Goal: Task Accomplishment & Management: Manage account settings

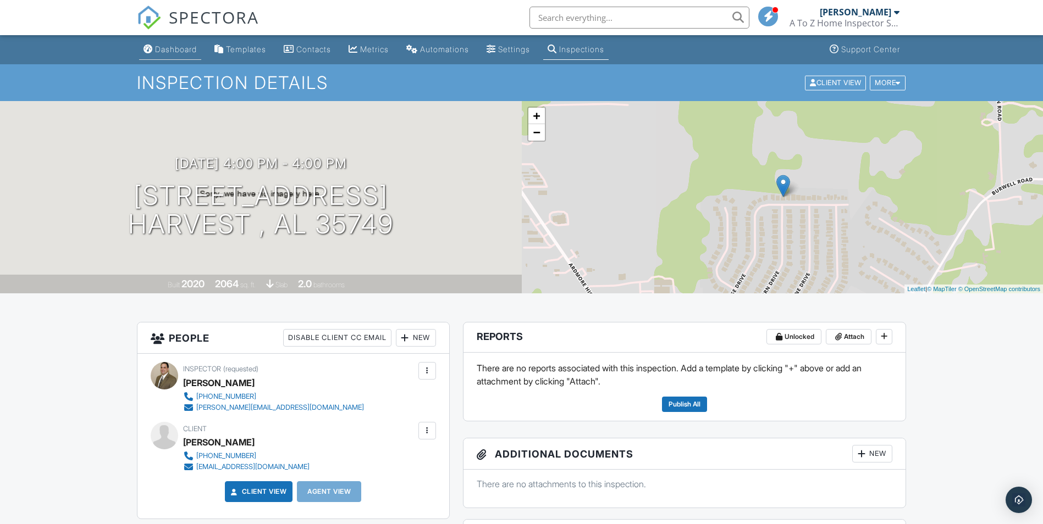
click at [186, 52] on div "Dashboard" at bounding box center [176, 49] width 42 height 9
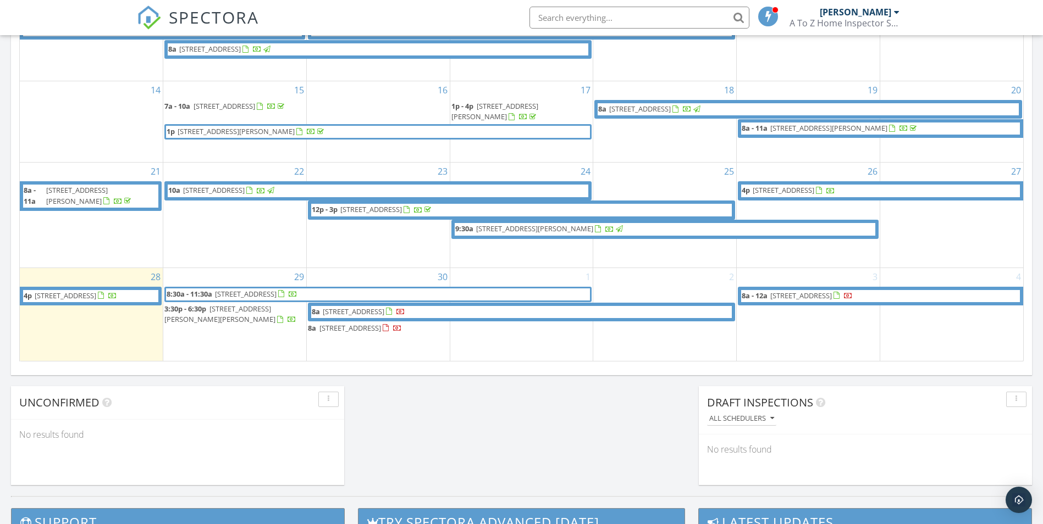
scroll to position [660, 0]
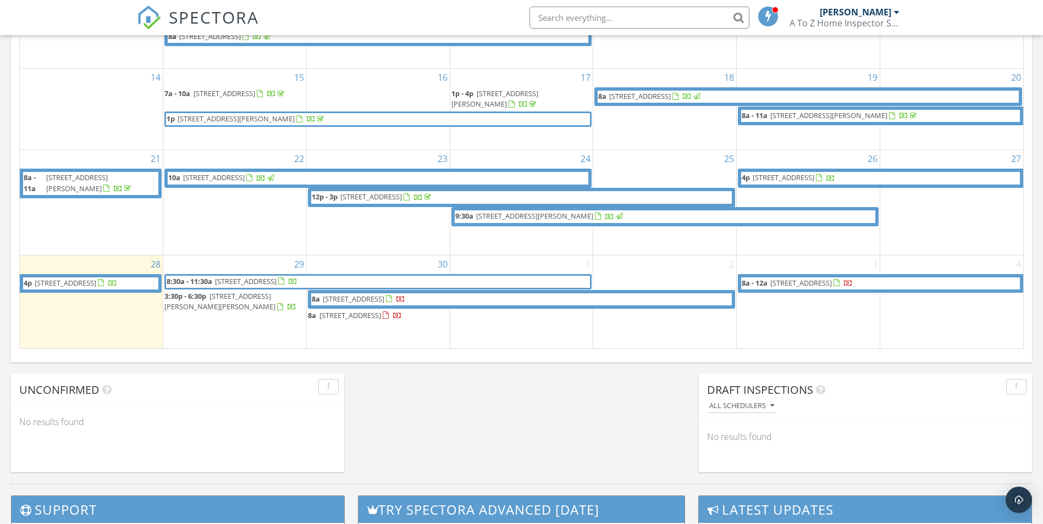
click at [367, 311] on span "2115 Central Pkwy SW G-08, Decatur 35601" at bounding box center [350, 316] width 62 height 10
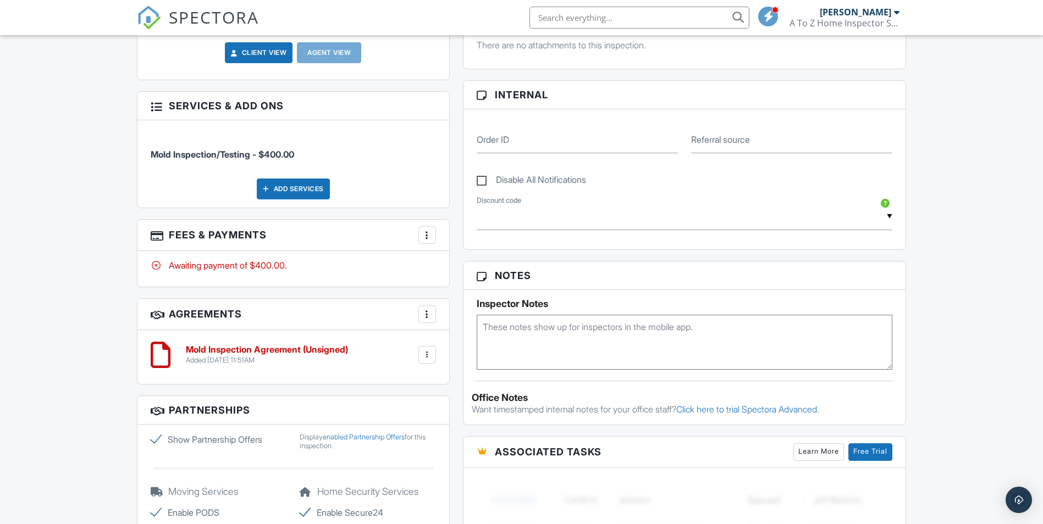
scroll to position [440, 0]
click at [272, 350] on h6 "Mold Inspection Agreement (Unsigned)" at bounding box center [267, 350] width 162 height 10
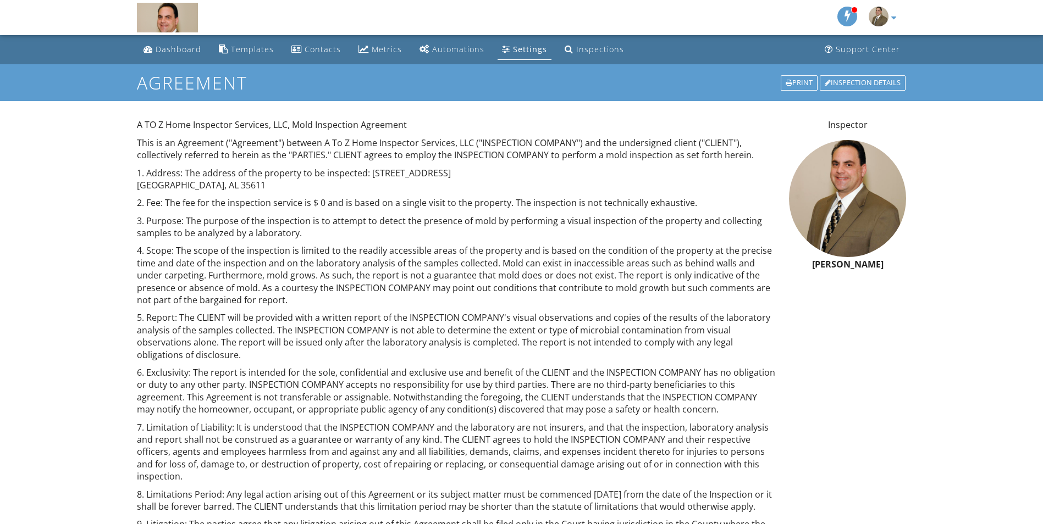
click at [397, 174] on p "1. Address: The address of the property to be inspected: [STREET_ADDRESS]" at bounding box center [456, 179] width 639 height 25
drag, startPoint x: 369, startPoint y: 173, endPoint x: 468, endPoint y: 176, distance: 99.5
click at [468, 176] on p "1. Address: The address of the property to be inspected: 17575 Windemere Drive …" at bounding box center [456, 179] width 639 height 25
drag, startPoint x: 468, startPoint y: 176, endPoint x: 413, endPoint y: 178, distance: 55.0
click at [413, 178] on p "1. Address: The address of the property to be inspected: 17575 Windemere Drive …" at bounding box center [456, 179] width 639 height 25
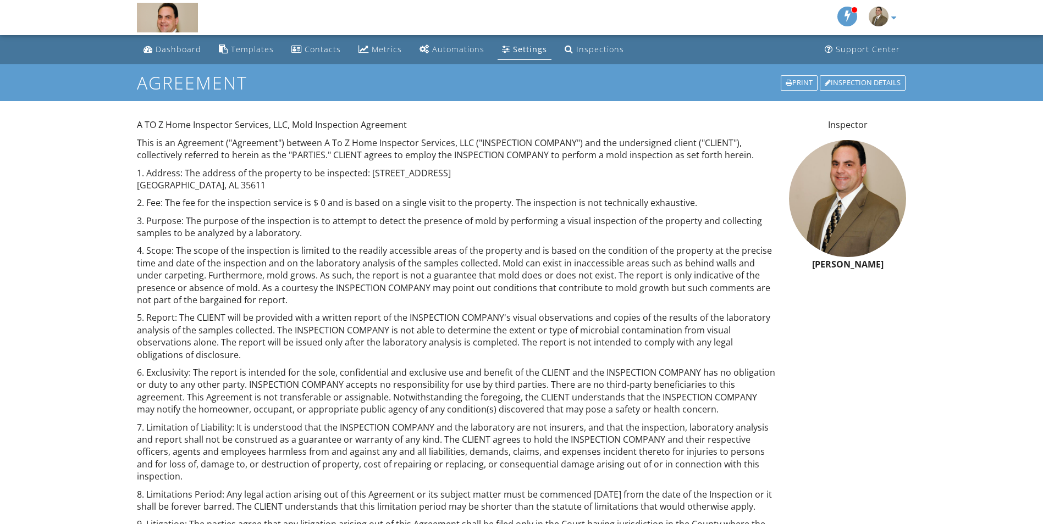
drag, startPoint x: 370, startPoint y: 173, endPoint x: 472, endPoint y: 176, distance: 101.7
click at [472, 176] on p "1. Address: The address of the property to be inspected: 17575 Windemere Drive …" at bounding box center [456, 179] width 639 height 25
drag, startPoint x: 295, startPoint y: 306, endPoint x: 215, endPoint y: 217, distance: 119.5
click at [215, 217] on p "3. Purpose: The purpose of the inspection is to attempt to detect the presence …" at bounding box center [456, 227] width 639 height 25
click at [176, 49] on div "Dashboard" at bounding box center [179, 49] width 46 height 10
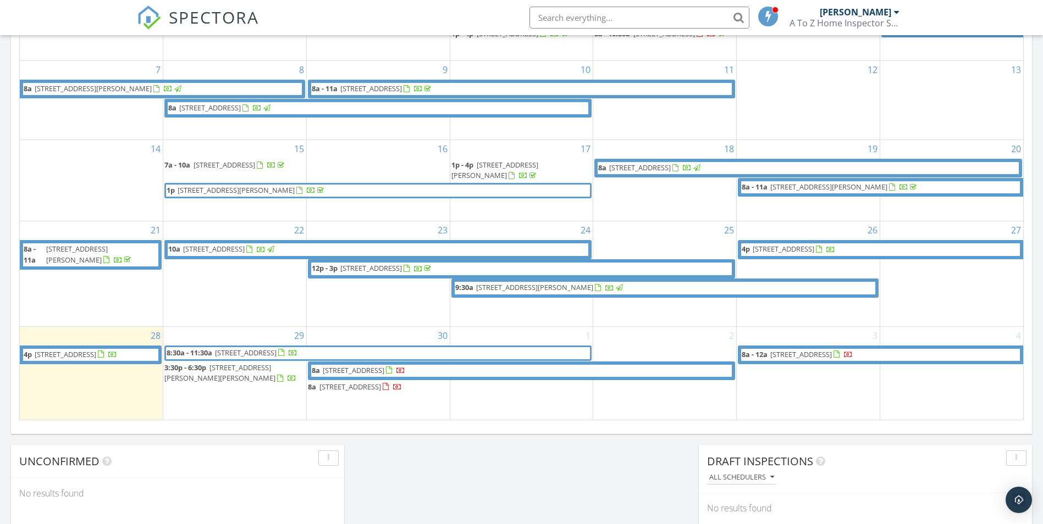
scroll to position [605, 0]
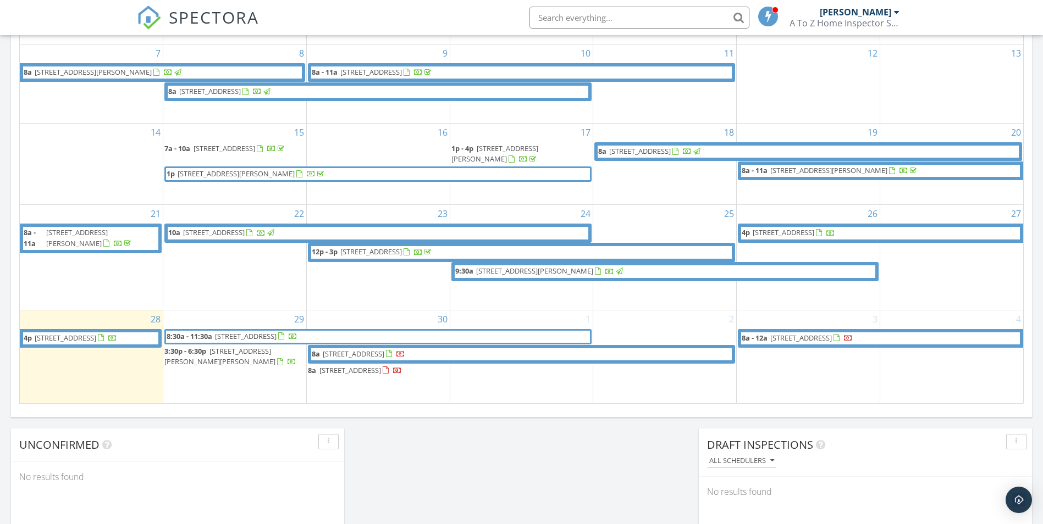
click at [361, 366] on span "2115 Central Pkwy SW G-08, Decatur 35601" at bounding box center [350, 371] width 62 height 10
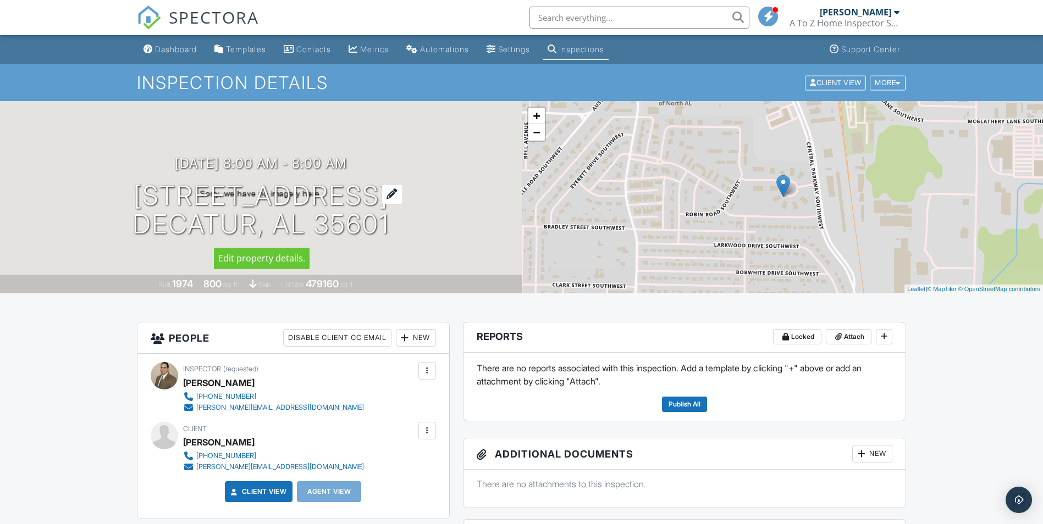
drag, startPoint x: 103, startPoint y: 200, endPoint x: 390, endPoint y: 220, distance: 287.2
click at [390, 220] on div "09/30/2025 8:00 am - 8:00 am 2115 Central Pkwy SW G-08 Decatur, AL 35601" at bounding box center [261, 197] width 522 height 83
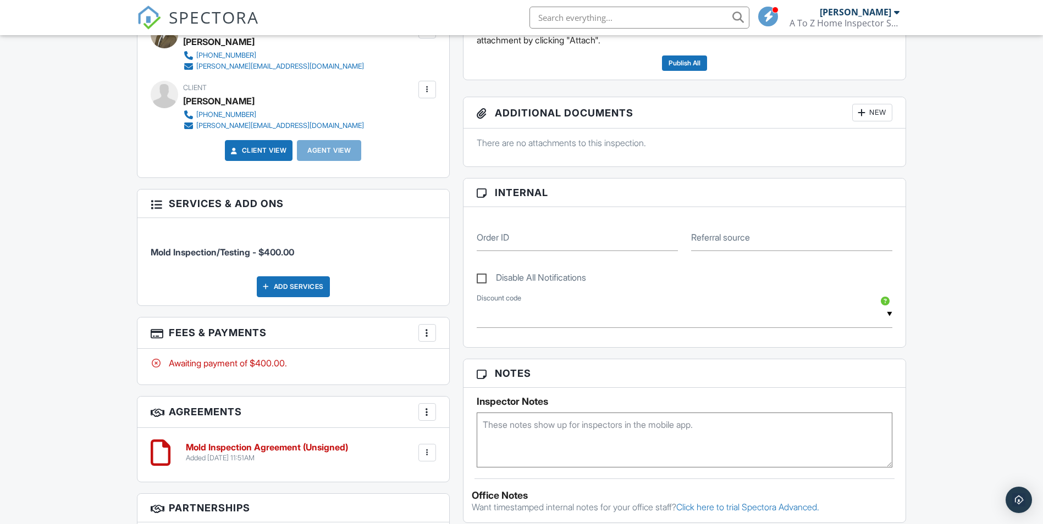
scroll to position [550, 0]
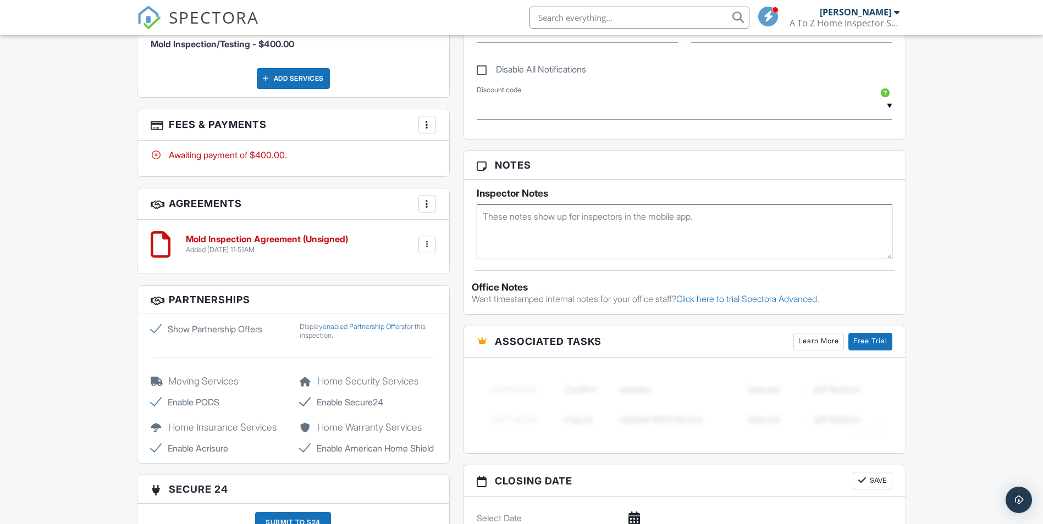
click at [427, 205] on div at bounding box center [427, 203] width 11 height 11
click at [466, 266] on li "Edit Agreement Templates" at bounding box center [492, 264] width 135 height 27
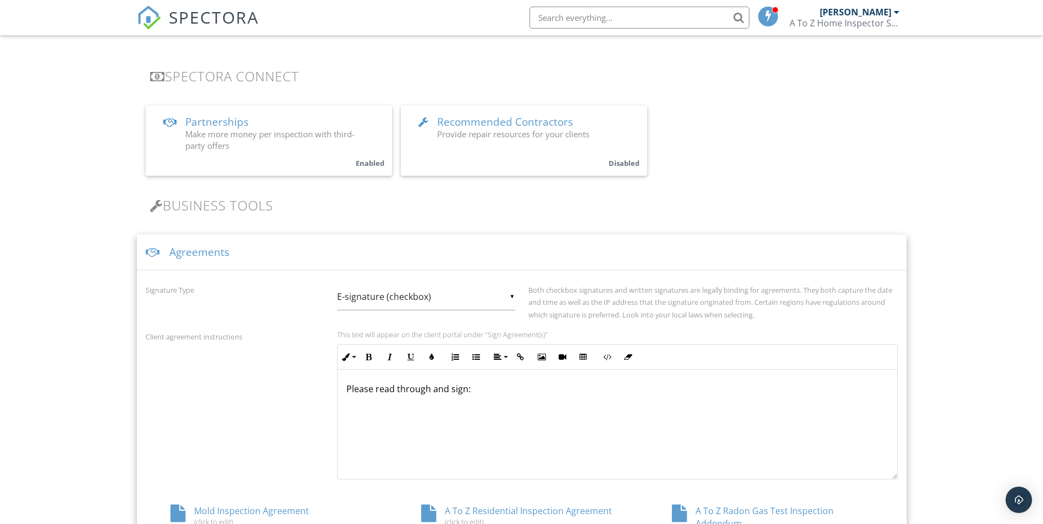
scroll to position [275, 0]
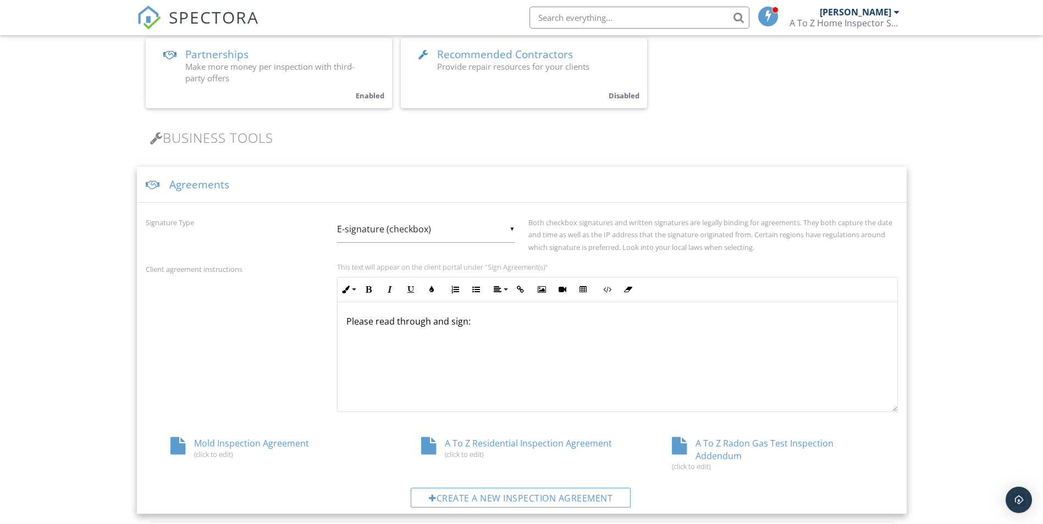
click at [212, 186] on div "Agreements" at bounding box center [522, 185] width 770 height 36
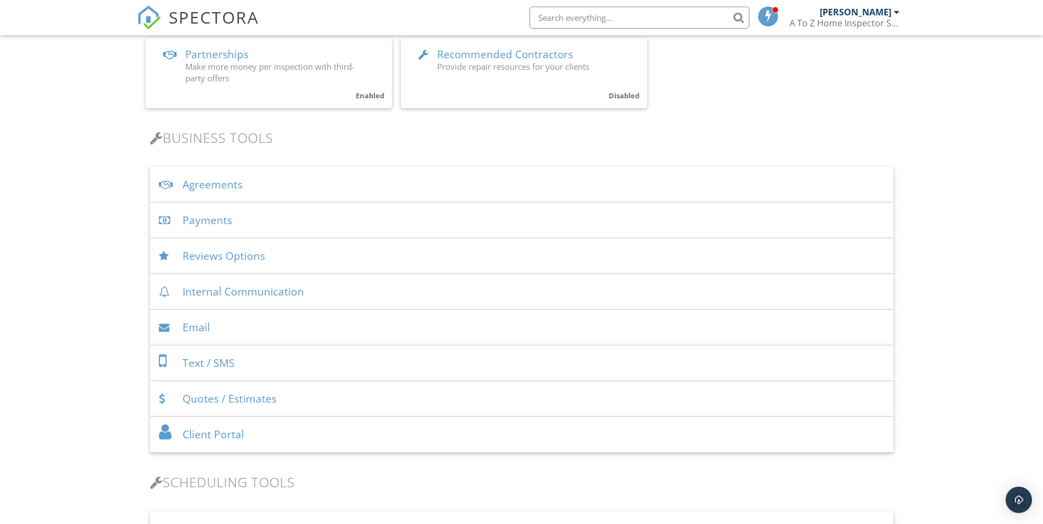
click at [212, 186] on div "Agreements" at bounding box center [521, 185] width 743 height 36
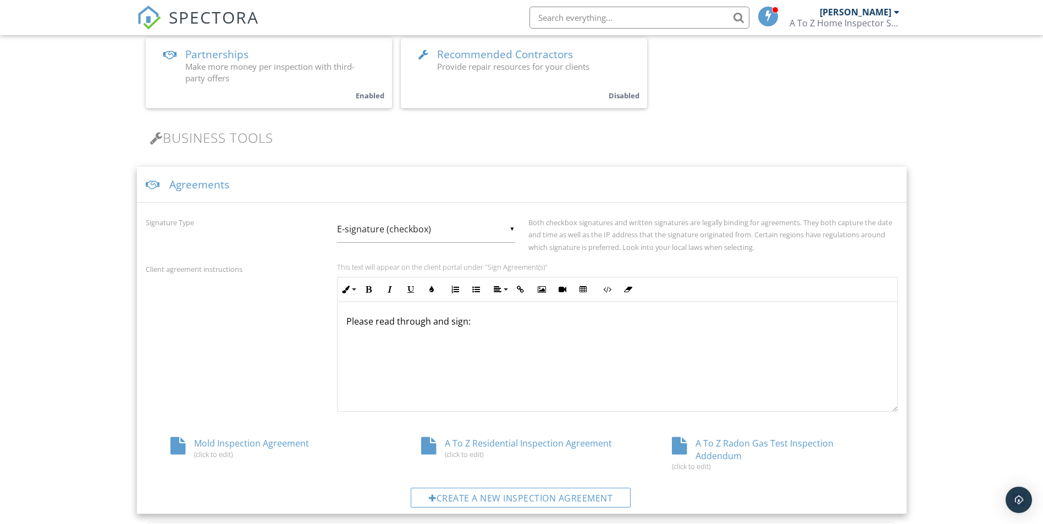
click at [263, 445] on div "Mold Inspection Agreement (click to edit)" at bounding box center [271, 448] width 251 height 21
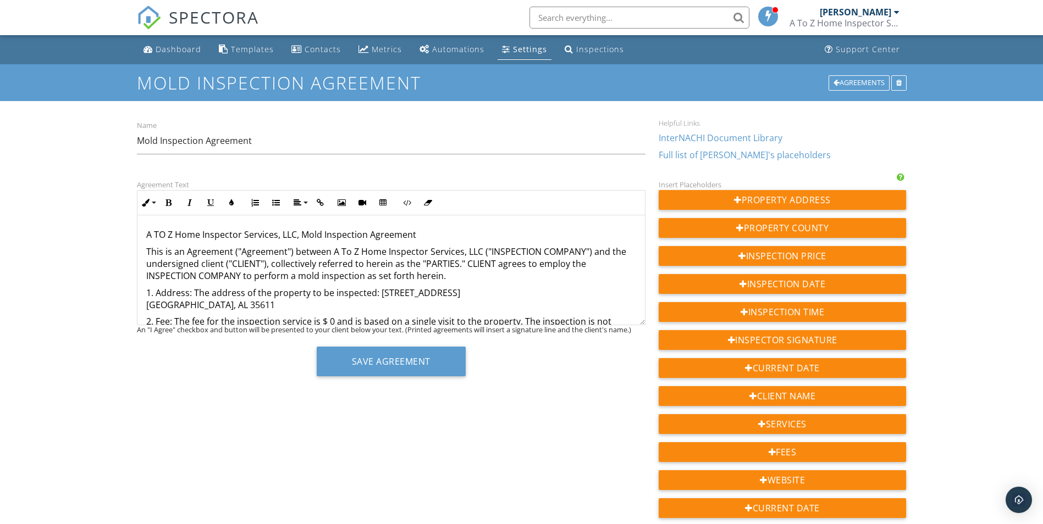
click at [381, 292] on p "1. Address: The address of the property to be inspected: [STREET_ADDRESS]" at bounding box center [391, 299] width 490 height 25
drag, startPoint x: 378, startPoint y: 292, endPoint x: 419, endPoint y: 303, distance: 42.1
click at [419, 303] on p "1. Address: The address of the property to be inspected: [STREET_ADDRESS]" at bounding box center [391, 299] width 490 height 25
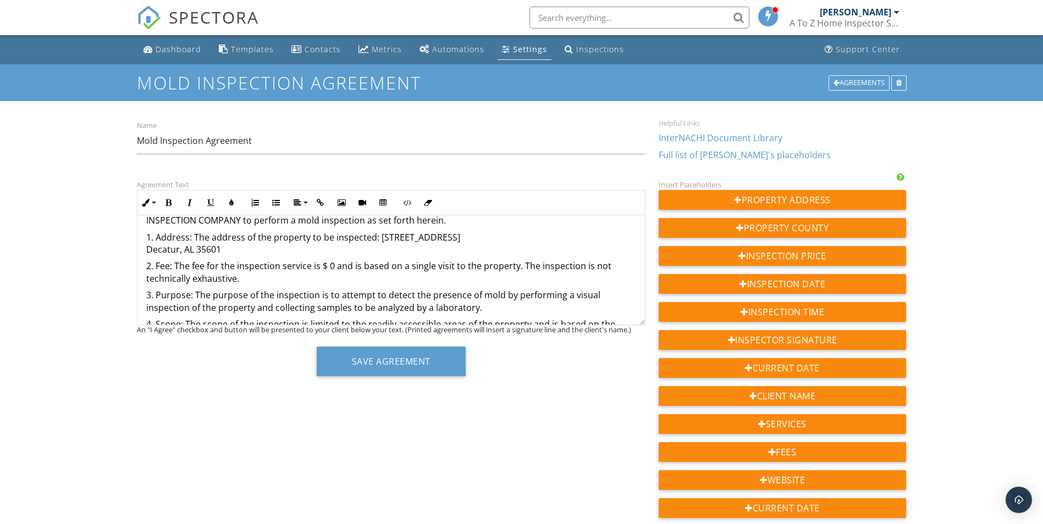
scroll to position [55, 0]
click at [408, 366] on button "Save Agreement" at bounding box center [391, 362] width 149 height 30
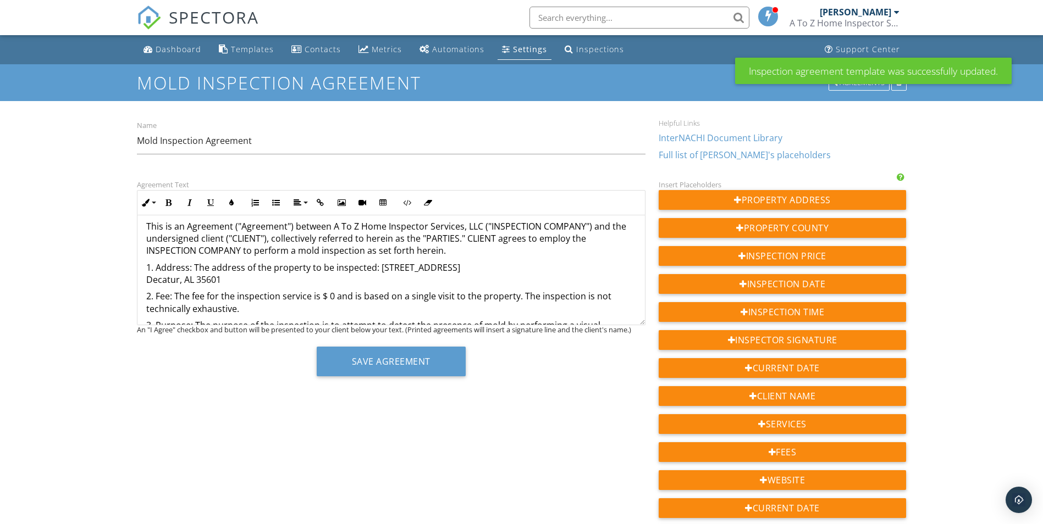
scroll to position [55, 0]
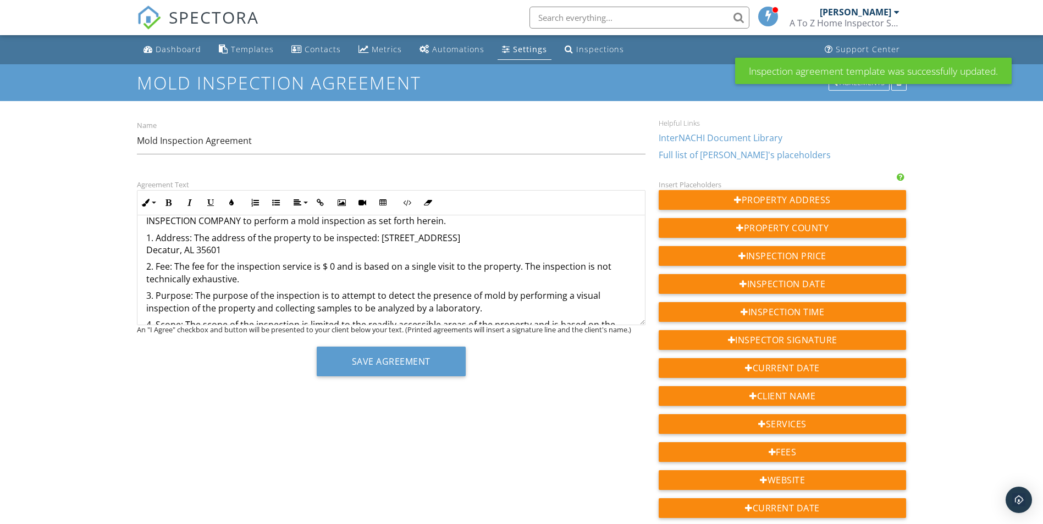
click at [328, 268] on p "2. Fee: The fee for the inspection service is $ 0 and is based on a single visi…" at bounding box center [391, 273] width 490 height 25
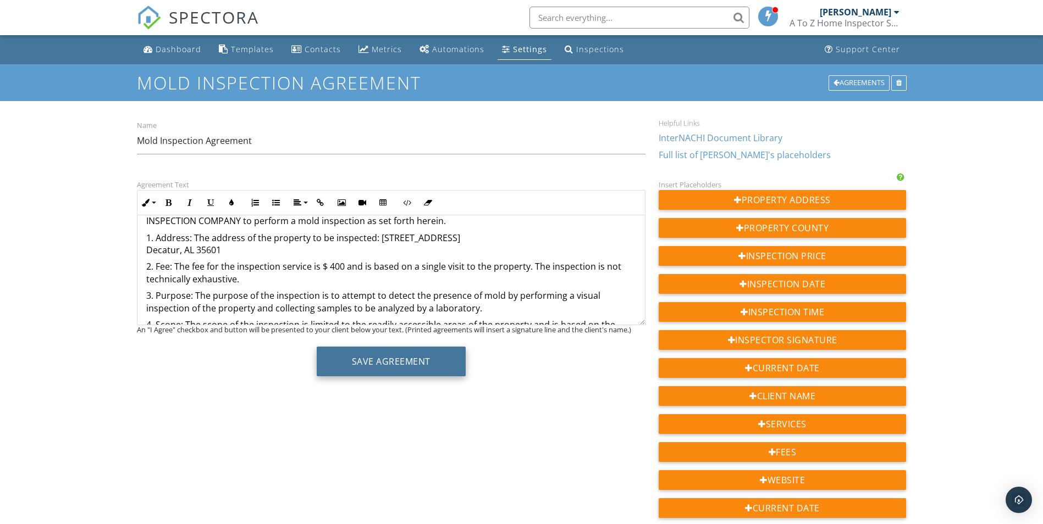
click at [385, 361] on button "Save Agreement" at bounding box center [391, 362] width 149 height 30
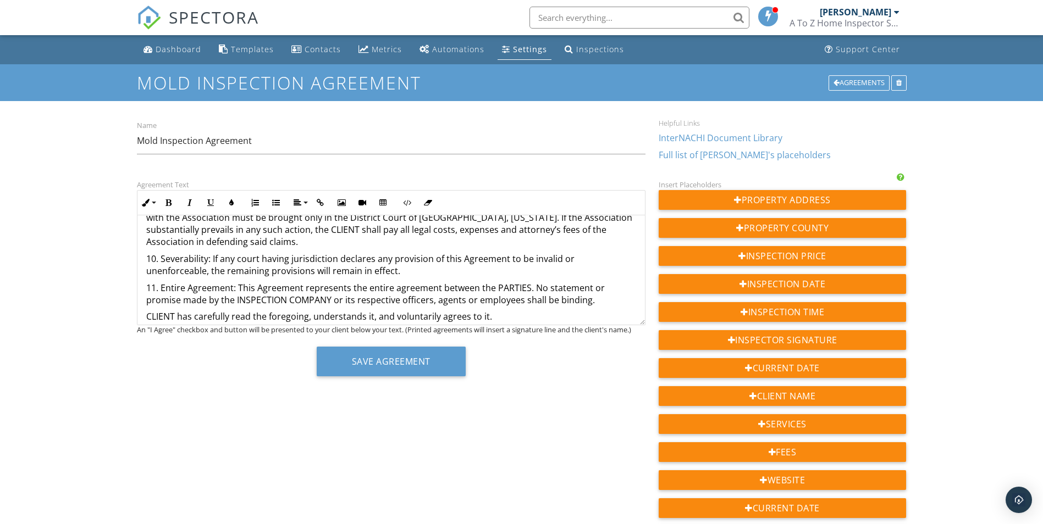
scroll to position [623, 0]
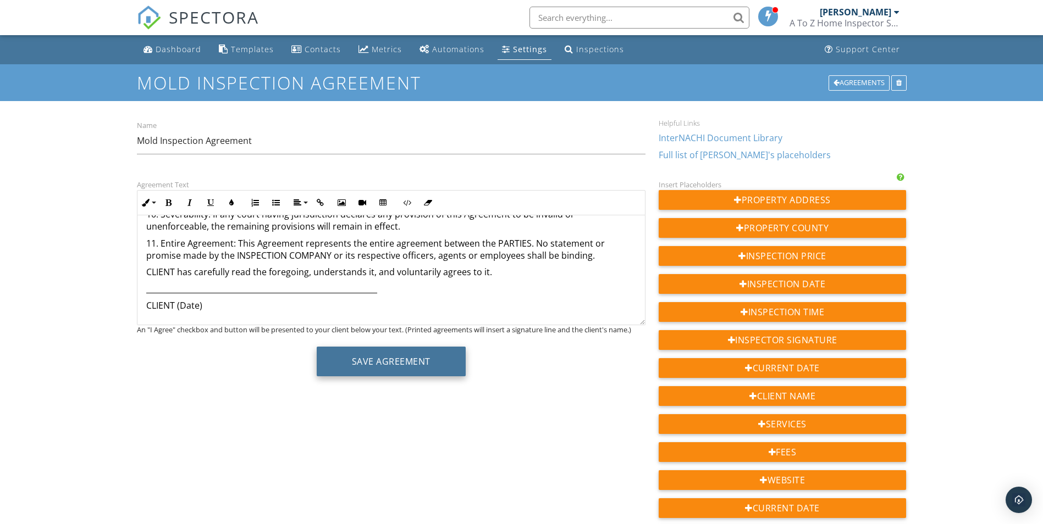
click at [395, 363] on button "Save Agreement" at bounding box center [391, 362] width 149 height 30
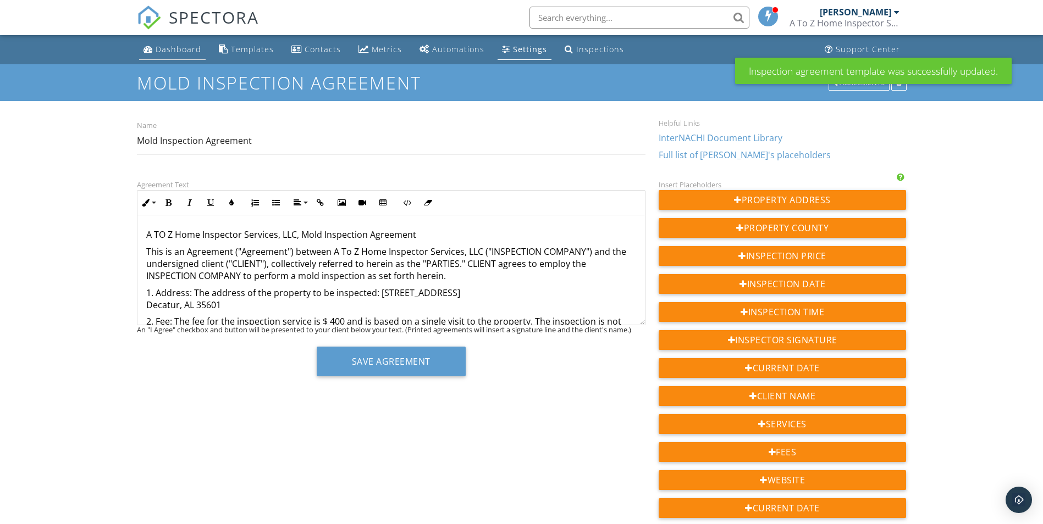
click at [165, 48] on div "Dashboard" at bounding box center [179, 49] width 46 height 10
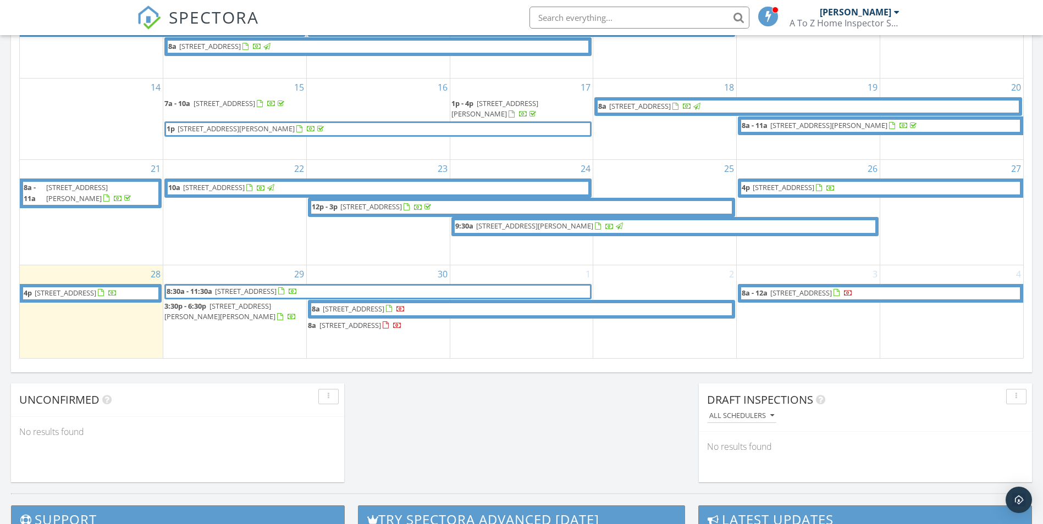
scroll to position [660, 0]
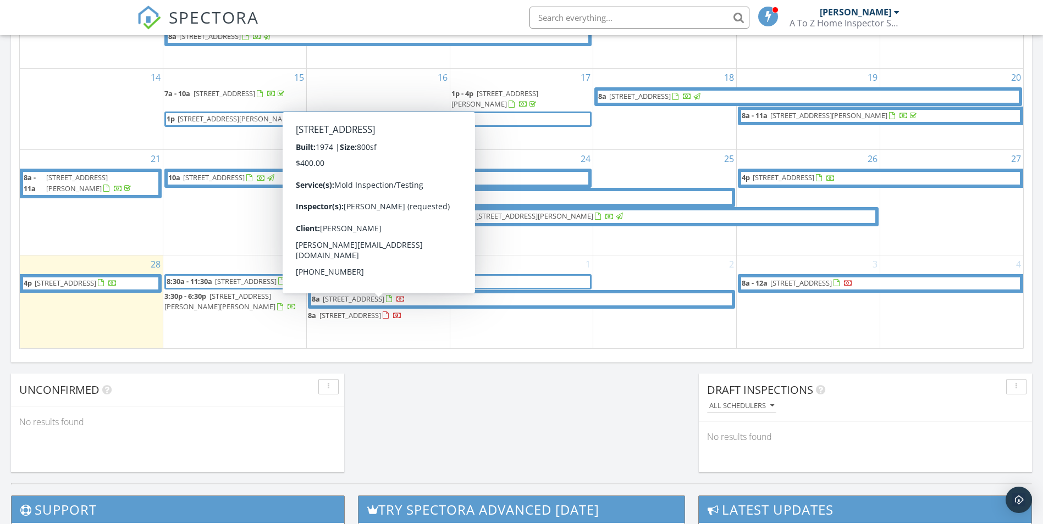
click at [363, 311] on span "[STREET_ADDRESS]" at bounding box center [350, 316] width 62 height 10
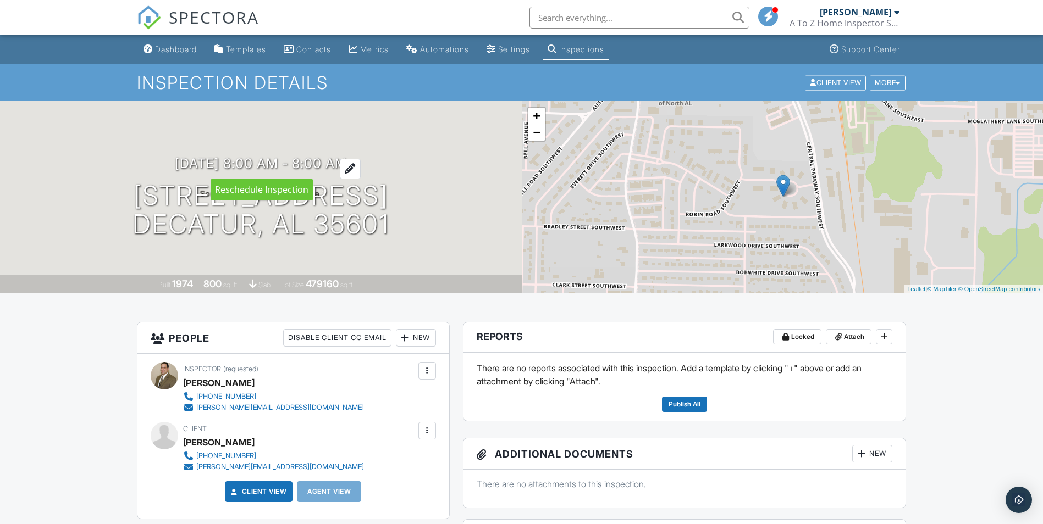
click at [361, 167] on div at bounding box center [350, 169] width 21 height 20
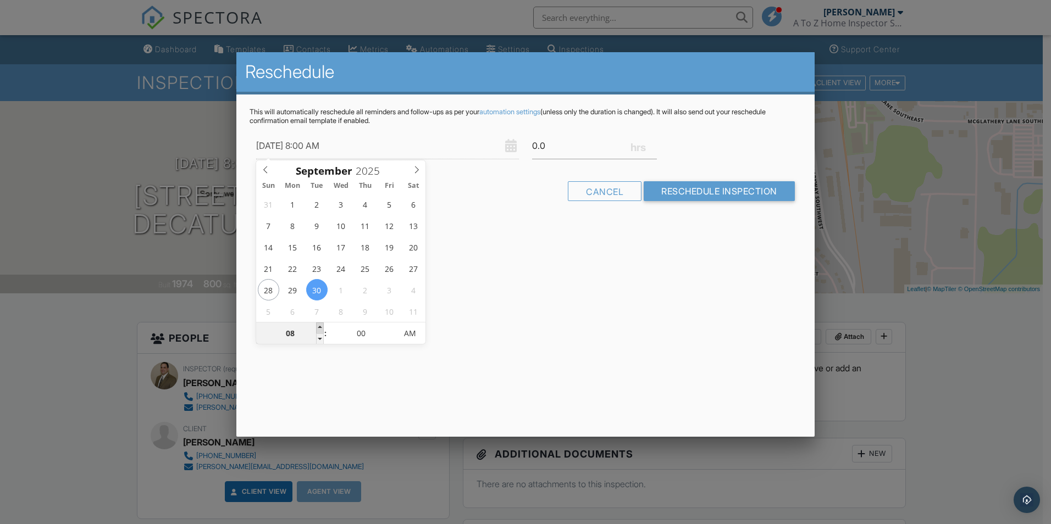
type input "09/30/2025 9:00 AM"
type input "09"
click at [319, 328] on span at bounding box center [320, 328] width 8 height 11
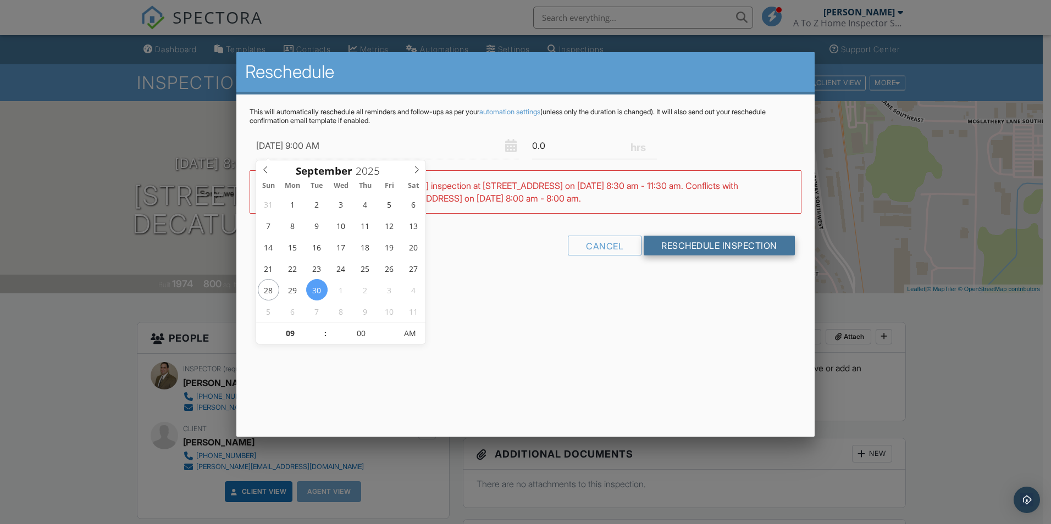
click at [693, 251] on input "Reschedule Inspection" at bounding box center [719, 246] width 151 height 20
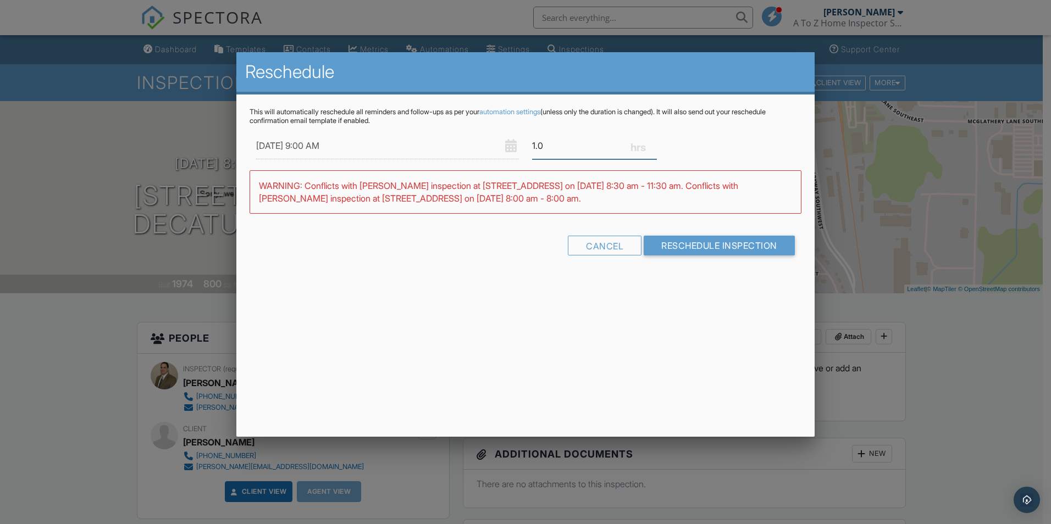
type input "1.0"
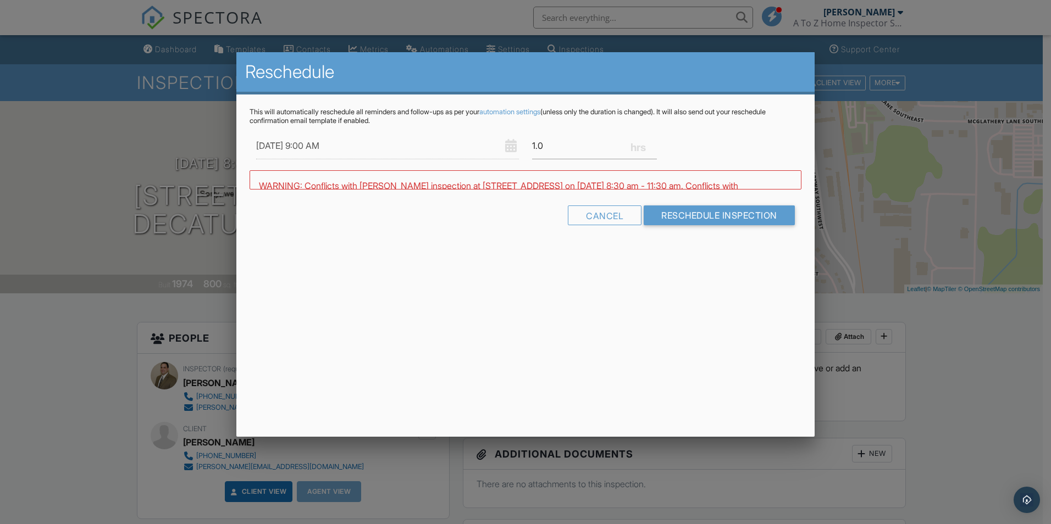
click at [625, 342] on div "Reschedule This will automatically reschedule all reminders and follow-ups as p…" at bounding box center [525, 244] width 578 height 385
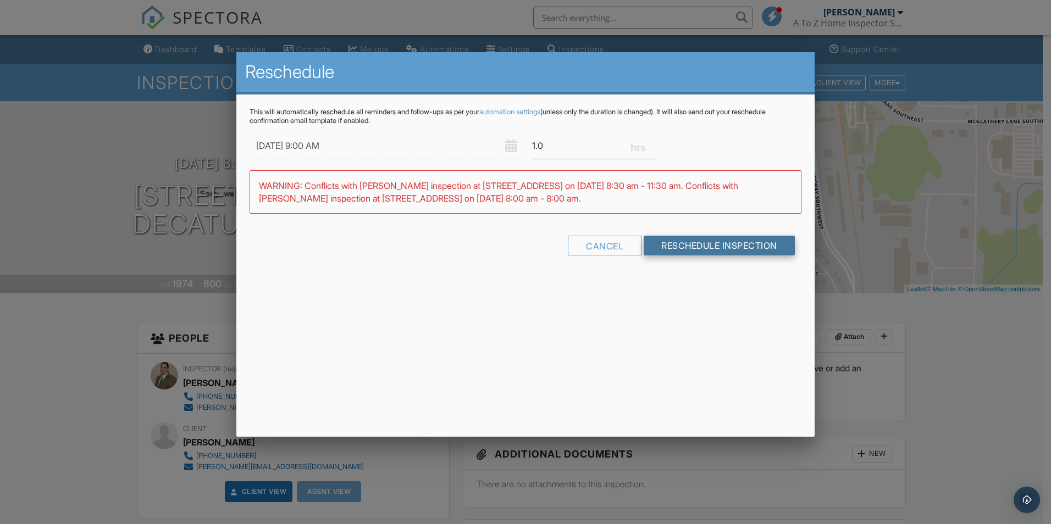
click at [679, 249] on input "Reschedule Inspection" at bounding box center [719, 246] width 151 height 20
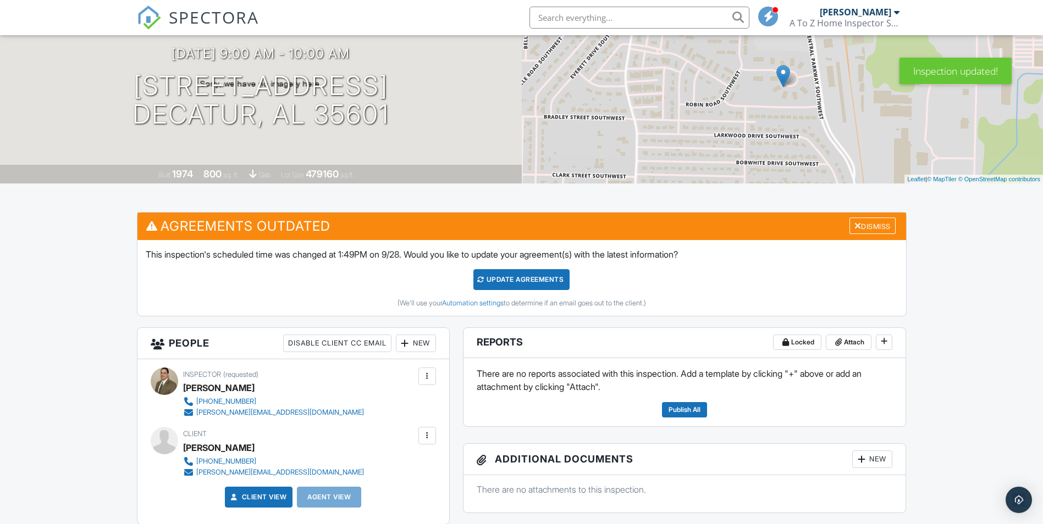
click at [509, 281] on div "Update Agreements" at bounding box center [521, 279] width 96 height 21
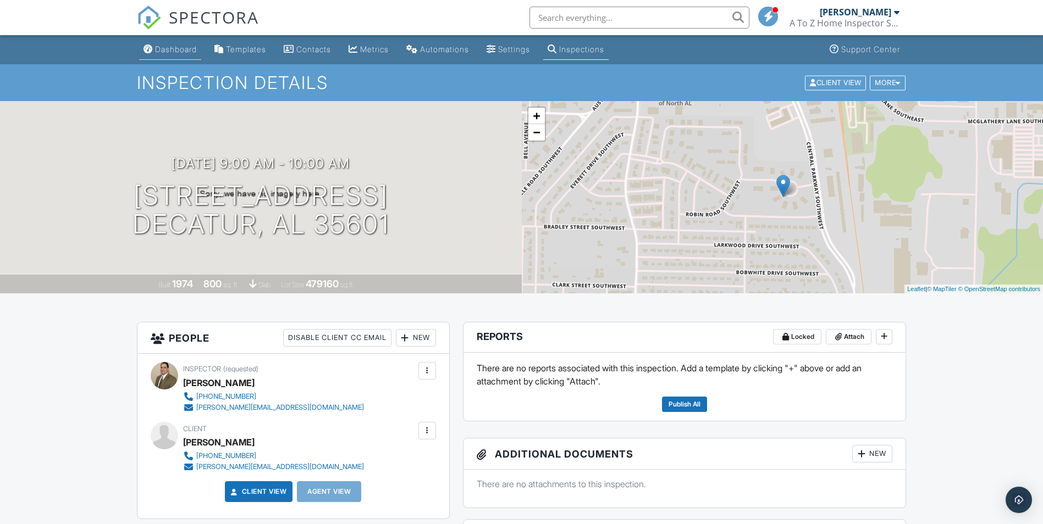
click at [182, 52] on div "Dashboard" at bounding box center [176, 49] width 42 height 9
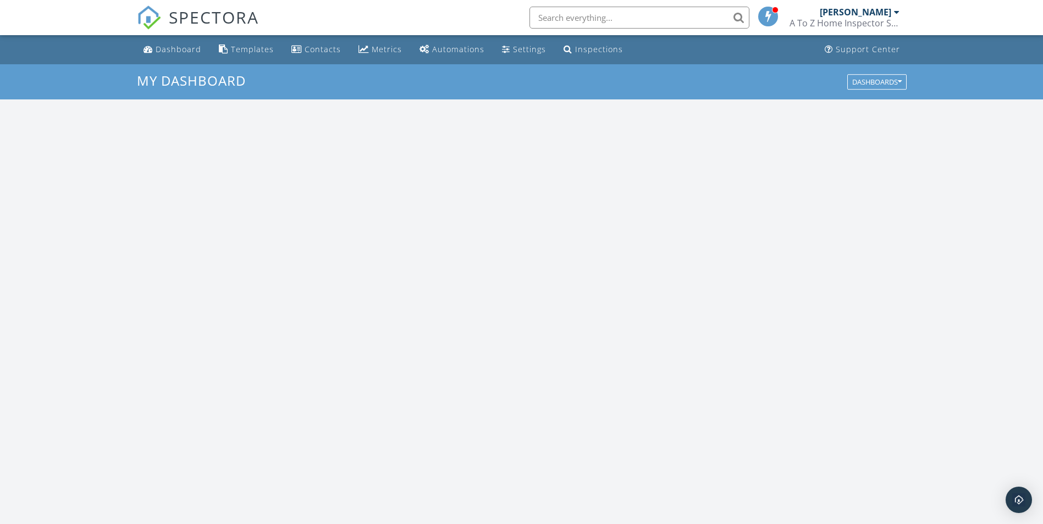
scroll to position [1017, 1060]
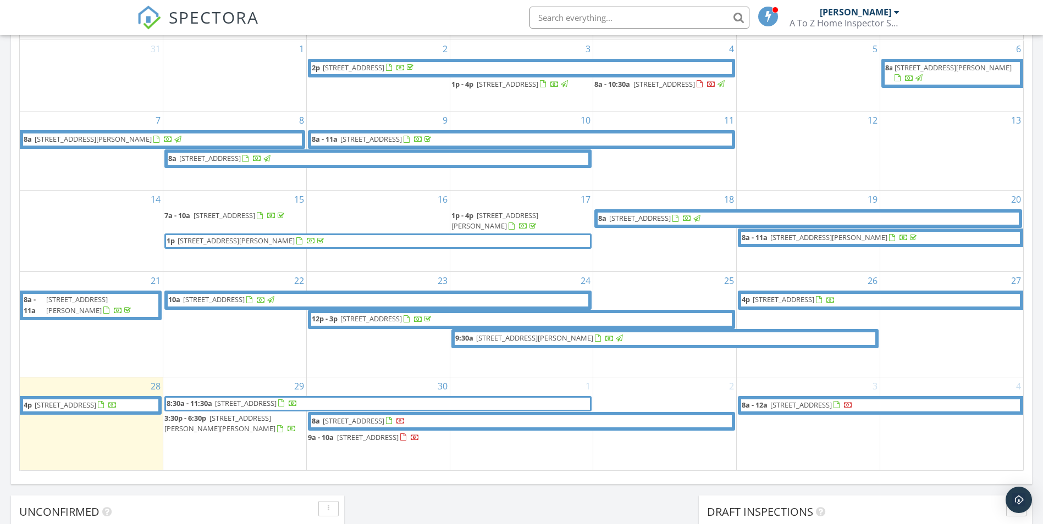
scroll to position [550, 0]
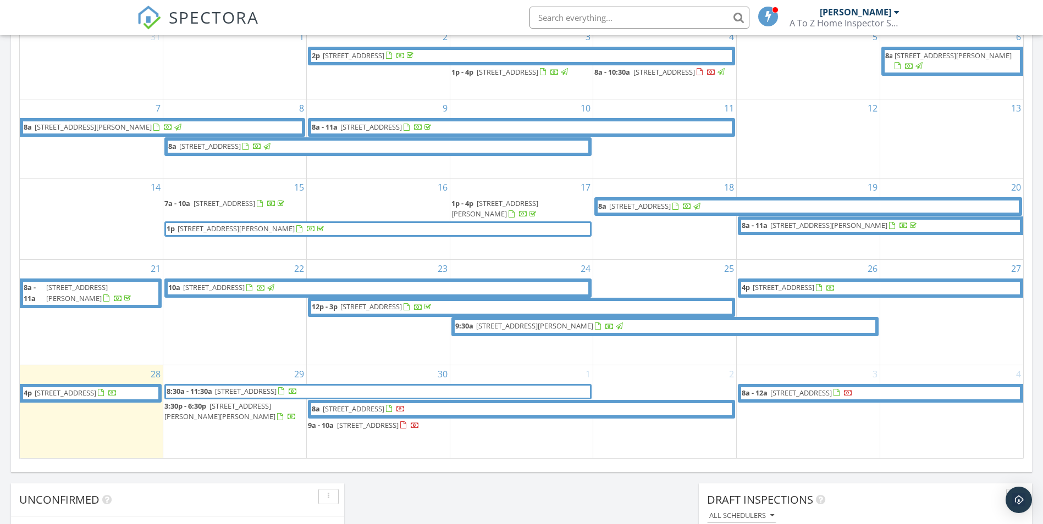
click at [813, 388] on span "157 Fairways Pass, Meridianville 35759" at bounding box center [801, 393] width 62 height 10
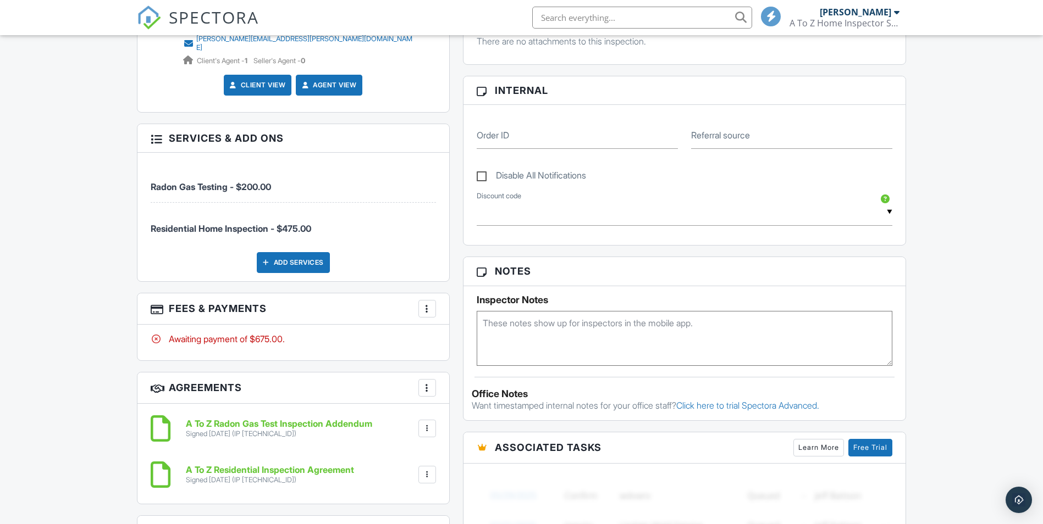
scroll to position [495, 0]
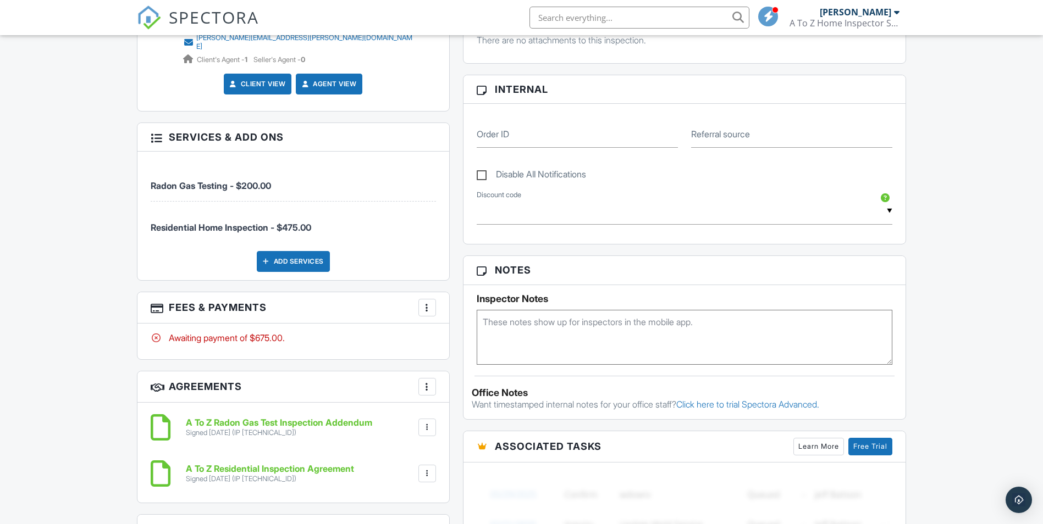
click at [428, 302] on div at bounding box center [427, 307] width 11 height 11
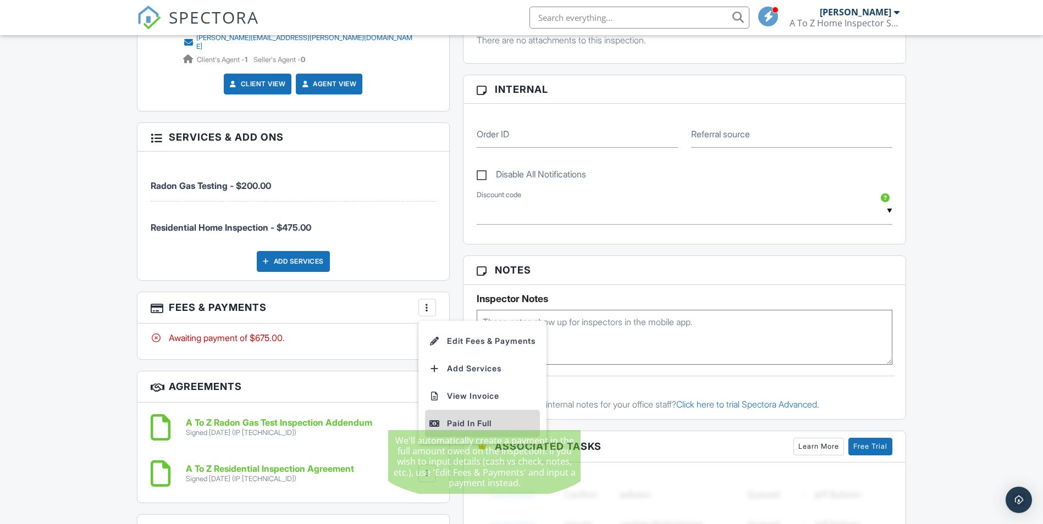
click at [459, 417] on div "Paid In Full" at bounding box center [482, 423] width 106 height 13
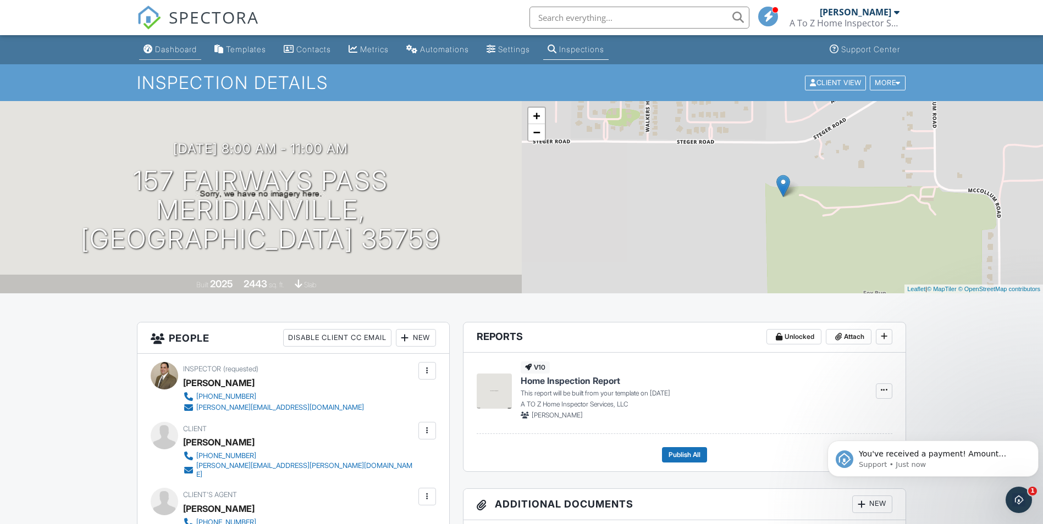
click at [175, 53] on div "Dashboard" at bounding box center [176, 49] width 42 height 9
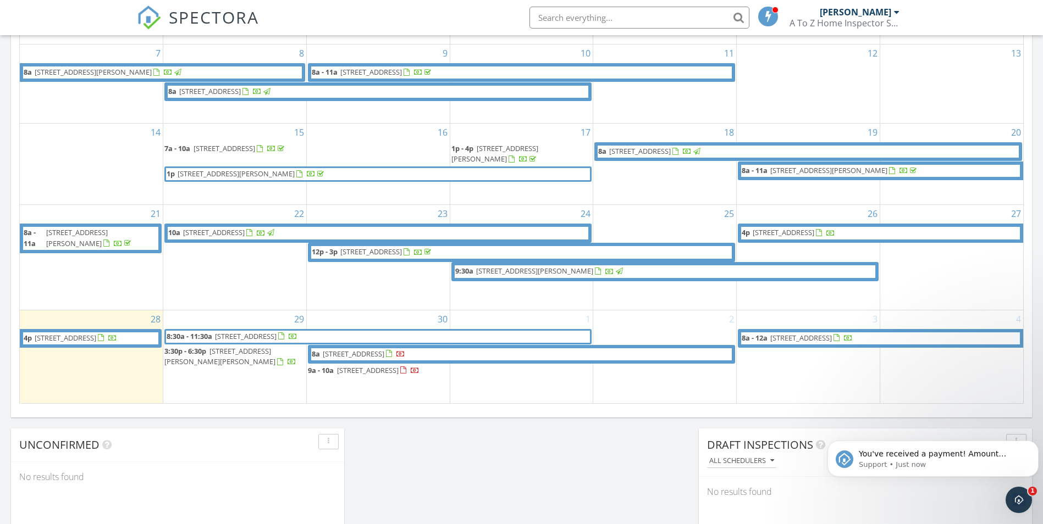
click at [367, 350] on span "1616 Bridgedale St NE, Huntsville 35811" at bounding box center [354, 354] width 62 height 10
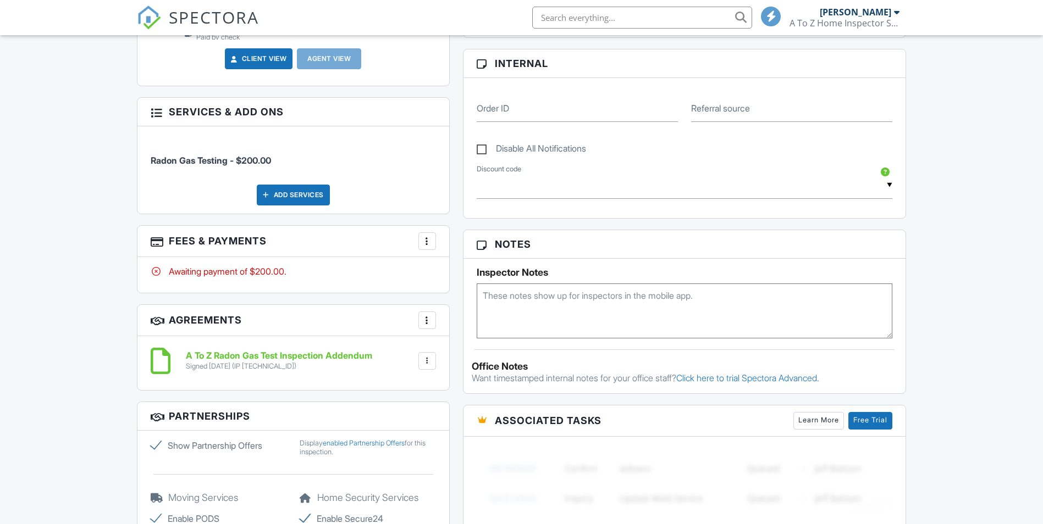
scroll to position [495, 0]
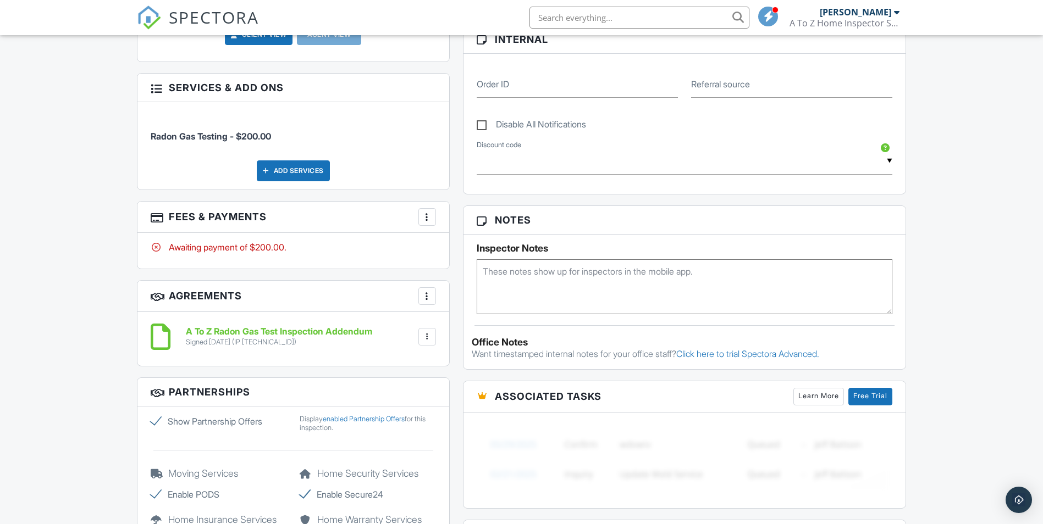
click at [426, 215] on div at bounding box center [427, 217] width 11 height 11
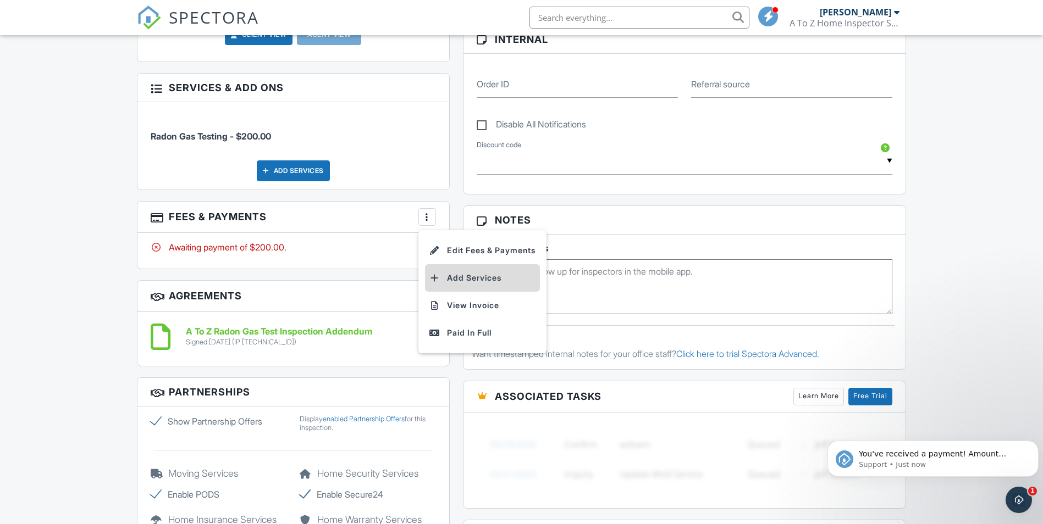
scroll to position [0, 0]
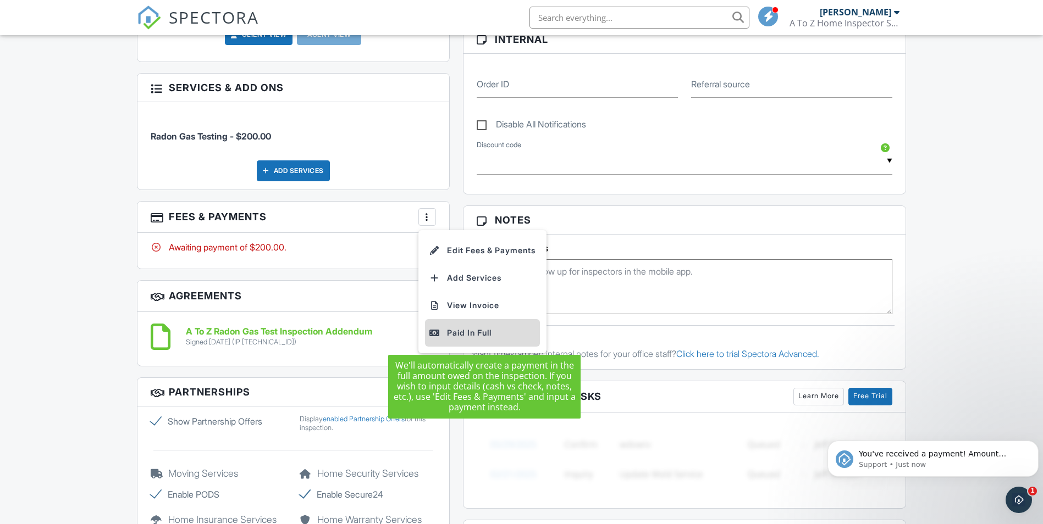
click at [471, 336] on div "Paid In Full" at bounding box center [482, 333] width 106 height 13
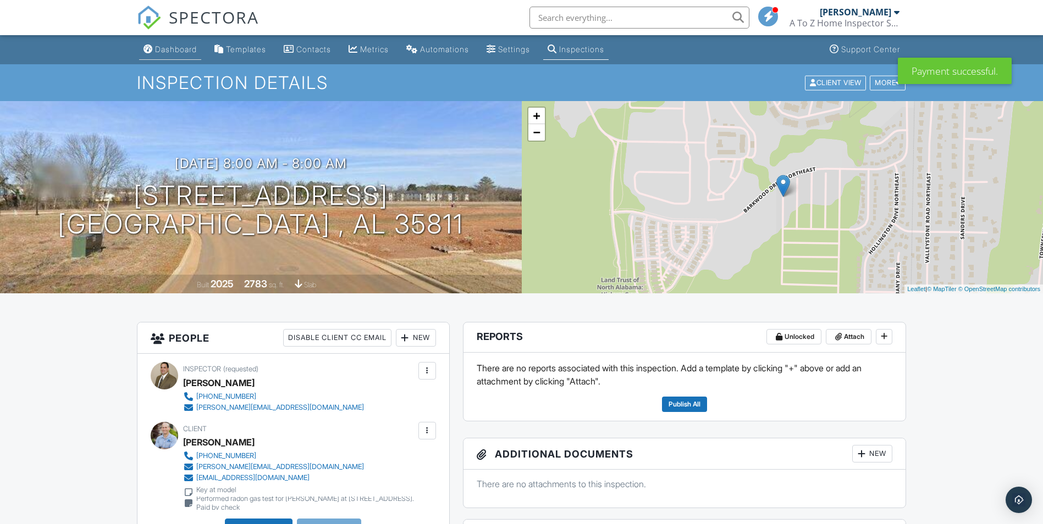
click at [170, 50] on div "Dashboard" at bounding box center [176, 49] width 42 height 9
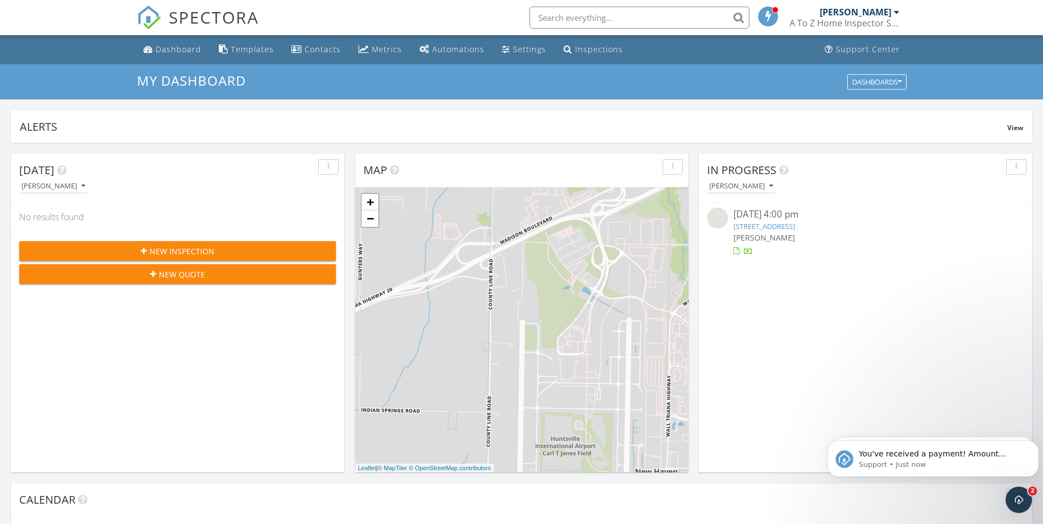
click at [1016, 507] on div "Open Intercom Messenger" at bounding box center [1018, 500] width 36 height 36
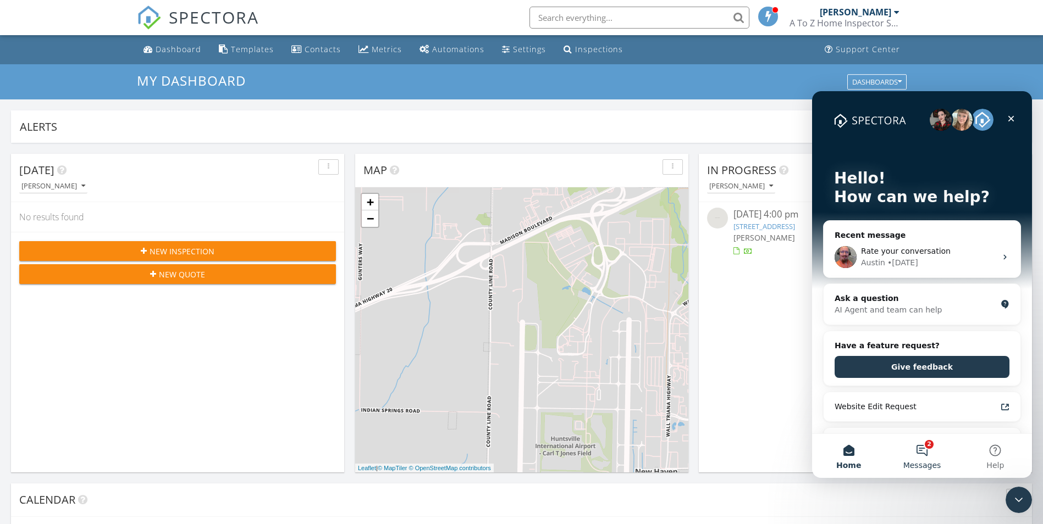
click at [921, 450] on button "2 Messages" at bounding box center [921, 456] width 73 height 44
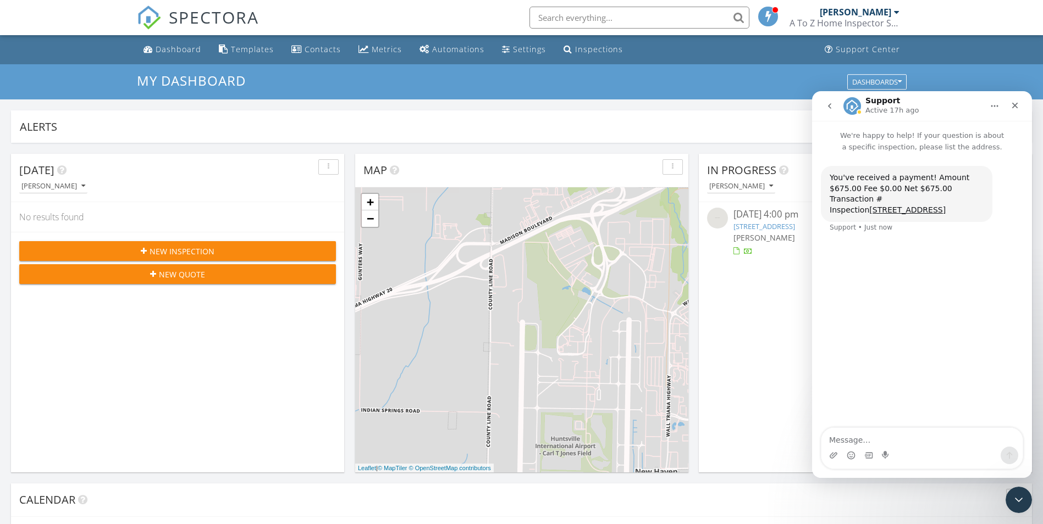
click at [829, 106] on icon "go back" at bounding box center [829, 105] width 3 height 5
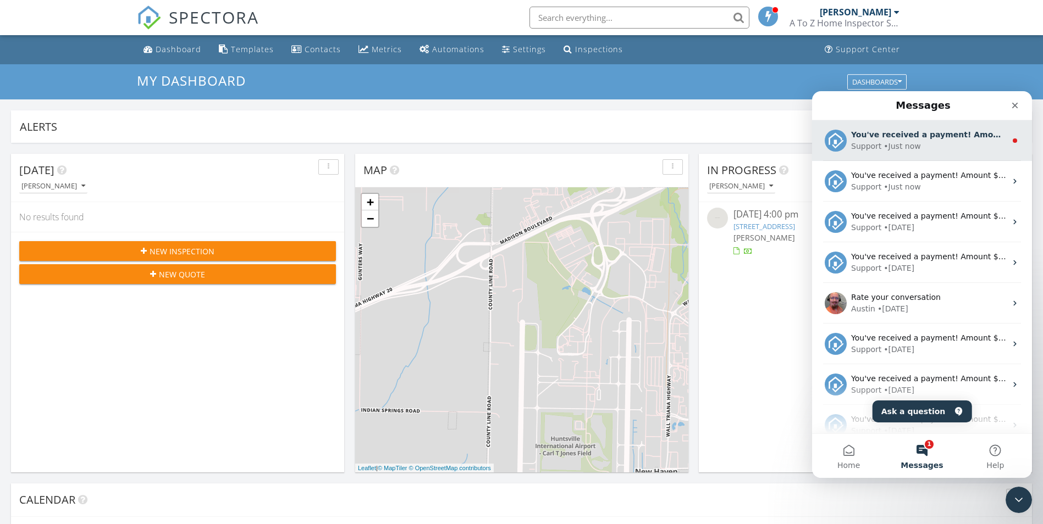
click at [867, 142] on div "Support" at bounding box center [866, 147] width 30 height 12
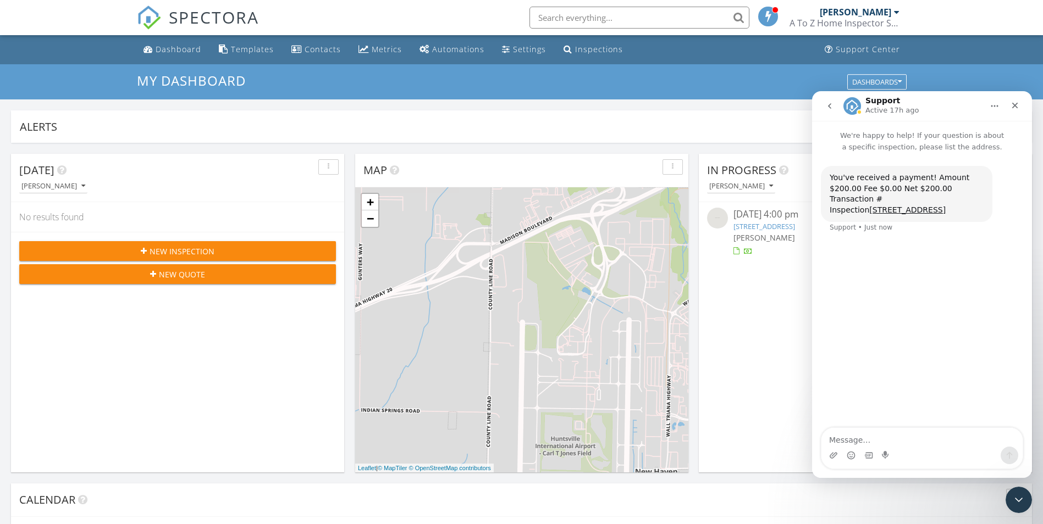
click at [827, 108] on icon "go back" at bounding box center [829, 106] width 9 height 9
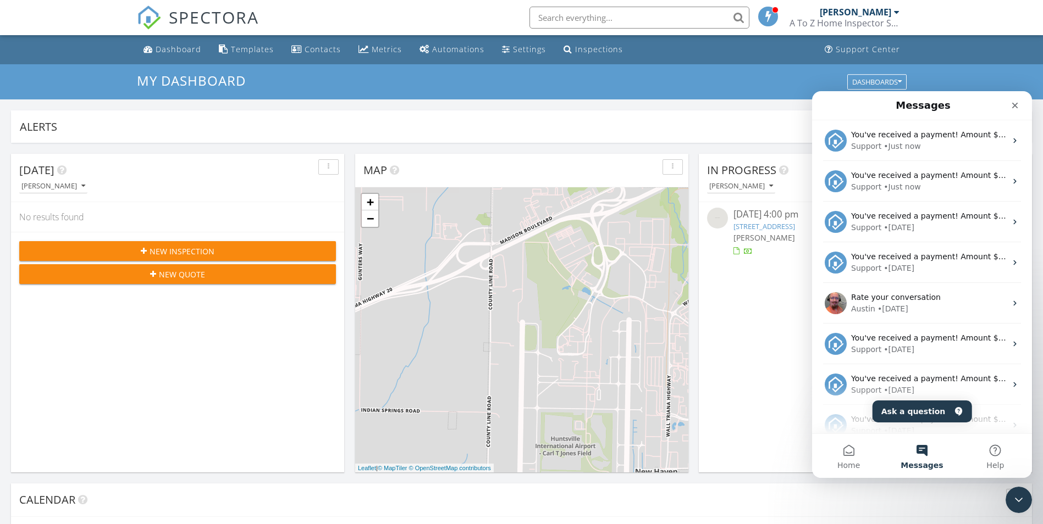
click at [242, 381] on div "Today Spero Zervos No results found New Inspection New Quote" at bounding box center [177, 313] width 333 height 319
click at [1019, 499] on icon "Close Intercom Messenger" at bounding box center [1016, 498] width 13 height 13
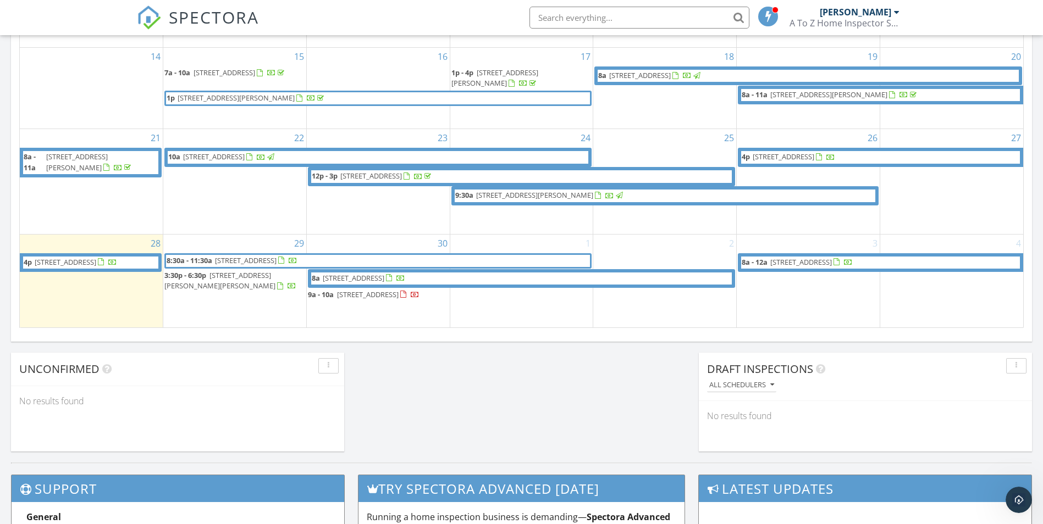
scroll to position [715, 0]
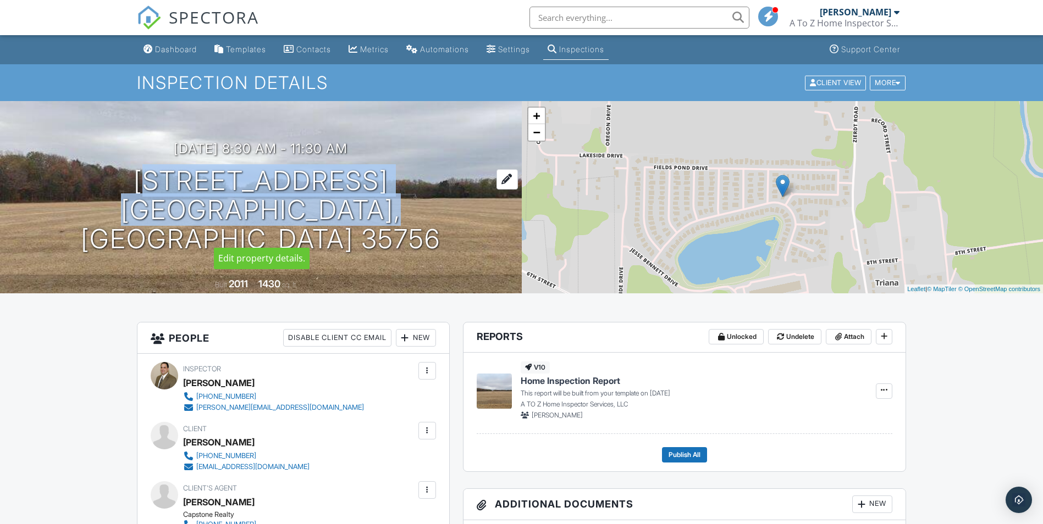
drag, startPoint x: 56, startPoint y: 191, endPoint x: 392, endPoint y: 218, distance: 337.0
click at [392, 218] on div "09/29/2025 8:30 am - 11:30 am 227 Village Springs Drive Madison, AL 35756" at bounding box center [261, 197] width 522 height 112
copy h1 "227 Village Springs Drive Madison, AL 35756"
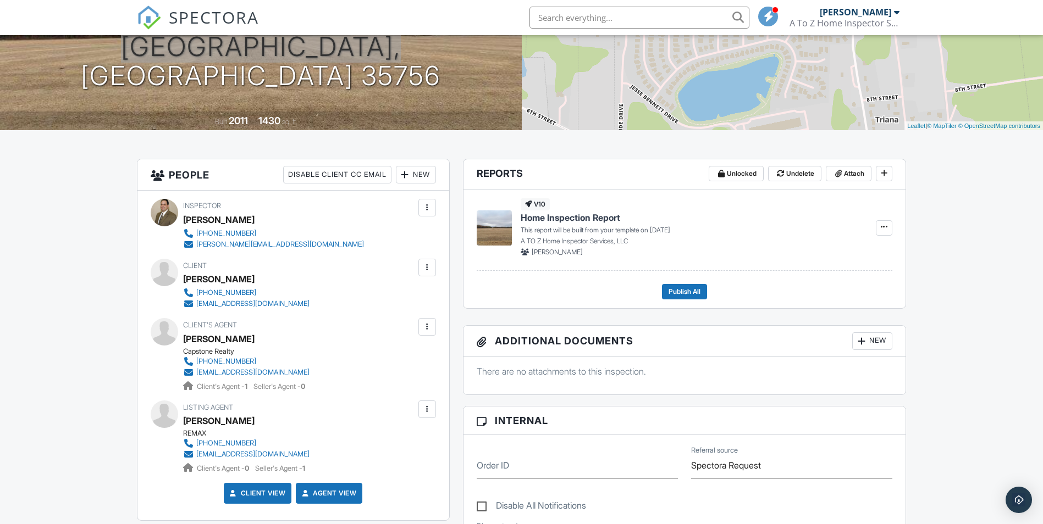
scroll to position [165, 0]
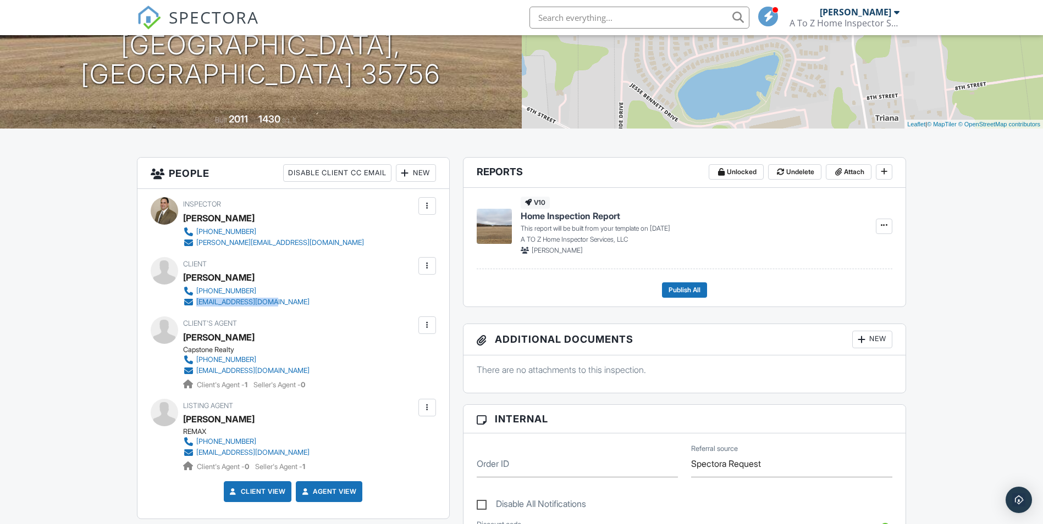
drag, startPoint x: 303, startPoint y: 284, endPoint x: 197, endPoint y: 306, distance: 108.3
click at [197, 306] on div "Client Zaid Hendi ‭(270) 282-3426‬ zaidrustin@gmail.com" at bounding box center [293, 282] width 285 height 51
copy div "zaidrustin@gmail.com"
drag, startPoint x: 303, startPoint y: 364, endPoint x: 274, endPoint y: 372, distance: 30.7
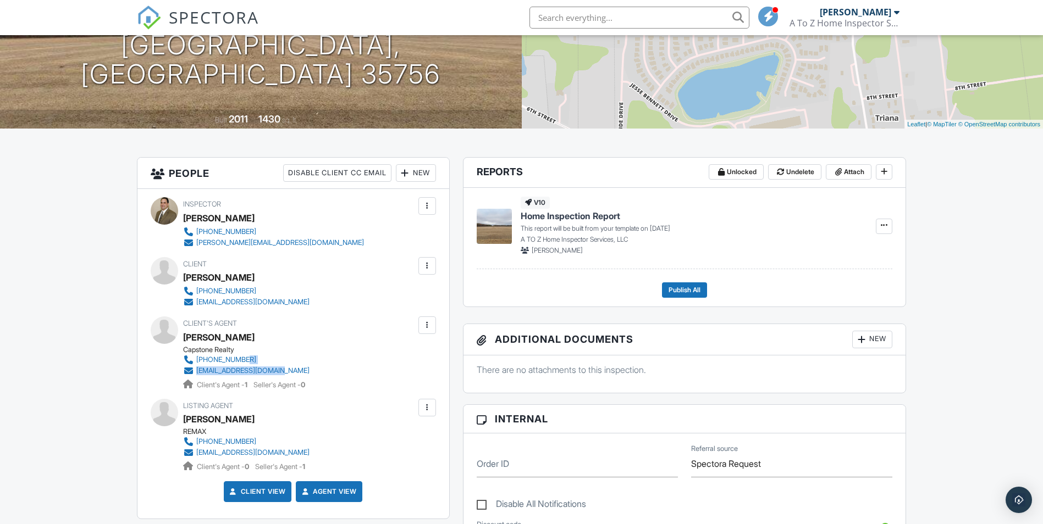
click at [274, 372] on div "Client's Agent Kati Lundy Capstone Realty 256-701-9762 katisellshsv@gmail.com C…" at bounding box center [272, 354] width 179 height 74
copy div "katisellshsv@gmail.com"
drag, startPoint x: 311, startPoint y: 283, endPoint x: 250, endPoint y: 289, distance: 60.7
click at [250, 289] on div "Client Zaid Hendi ‭(270) 282-3426‬ zaidrustin@gmail.com" at bounding box center [272, 282] width 179 height 51
copy div "‭(270) 282-3426‬"
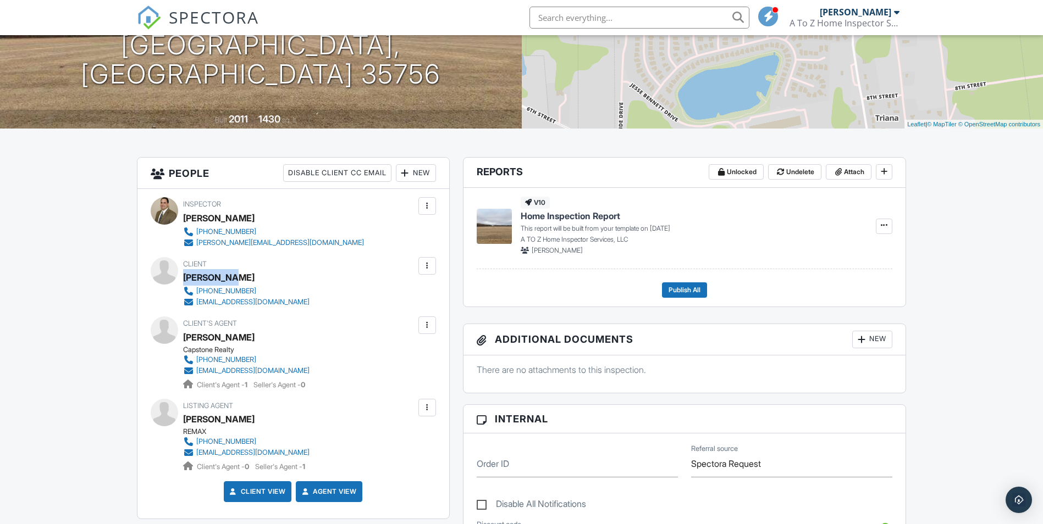
drag, startPoint x: 282, startPoint y: 267, endPoint x: 239, endPoint y: 270, distance: 43.0
click at [239, 270] on div "Client Zaid Hendi ‭(270) 282-3426‬ zaidrustin@gmail.com" at bounding box center [272, 282] width 179 height 51
copy div "Zaid Hendi"
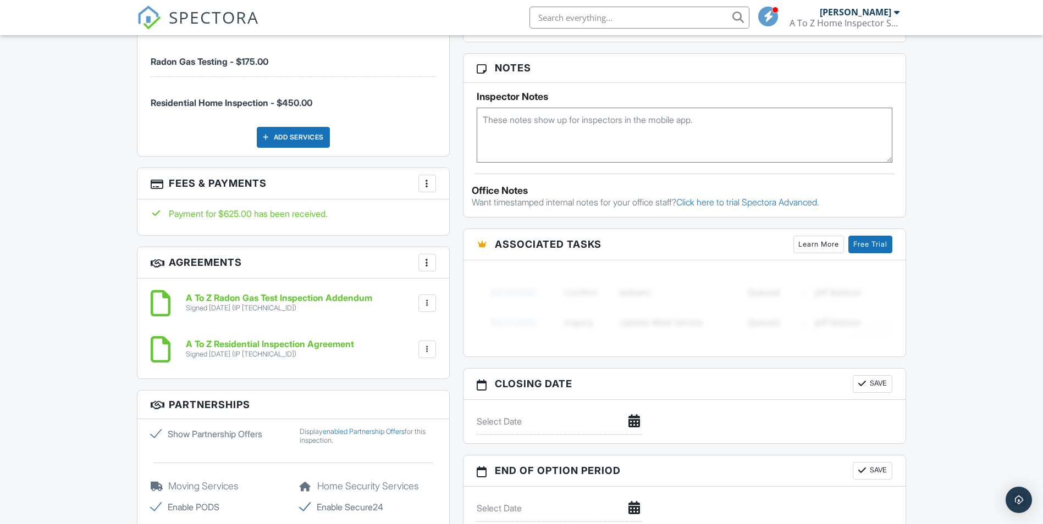
scroll to position [660, 0]
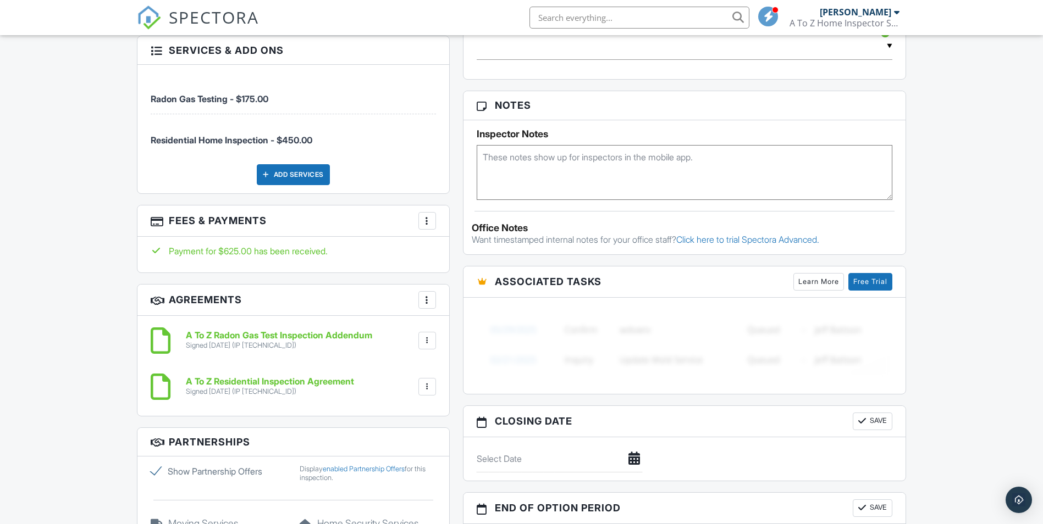
click at [60, 213] on div "Dashboard Templates Contacts Metrics Automations Settings Inspections Support C…" at bounding box center [521, 310] width 1043 height 1868
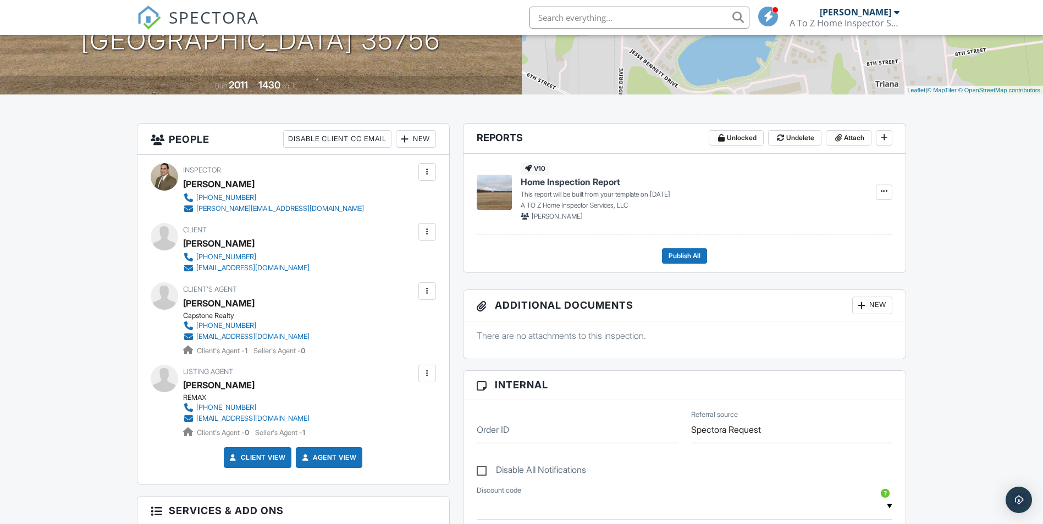
scroll to position [220, 0]
